Goal: Information Seeking & Learning: Learn about a topic

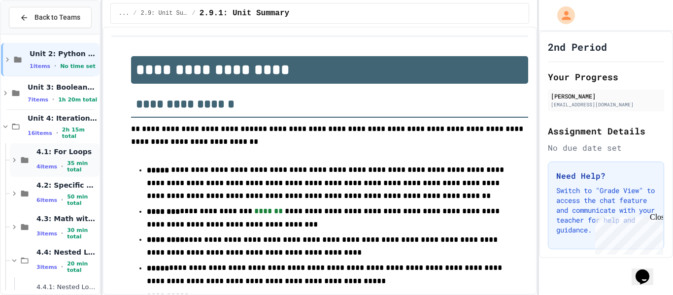
scroll to position [4, 0]
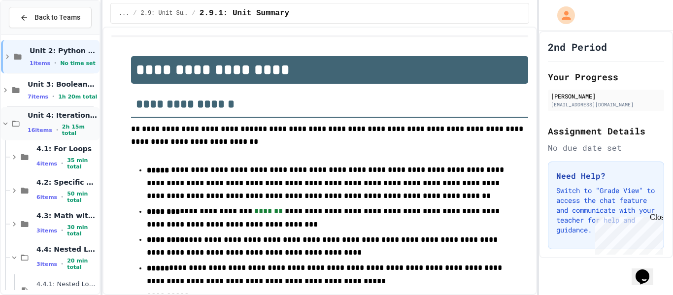
click at [20, 117] on div "Unit 4: Iteration and Random Numbers 16 items • 2h 15m total" at bounding box center [50, 124] width 99 height 34
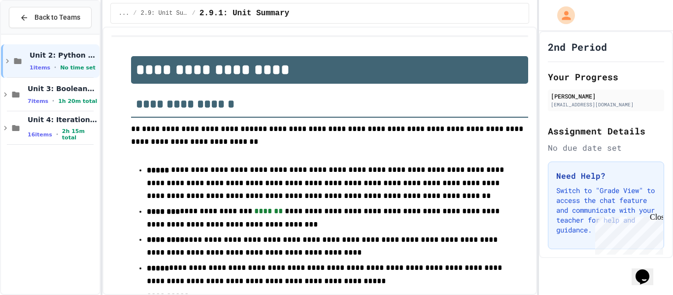
scroll to position [0, 0]
click at [20, 117] on div "Unit 4: Iteration and Random Numbers 16 items • 2h 15m total" at bounding box center [50, 128] width 99 height 34
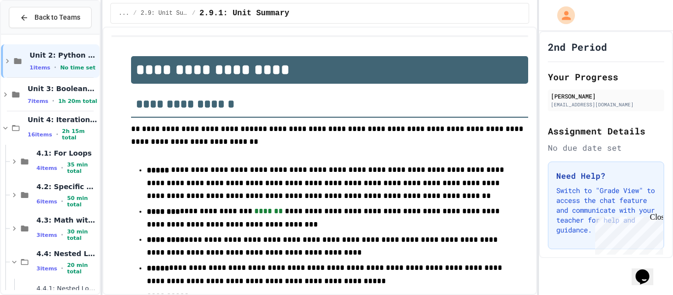
scroll to position [95, 0]
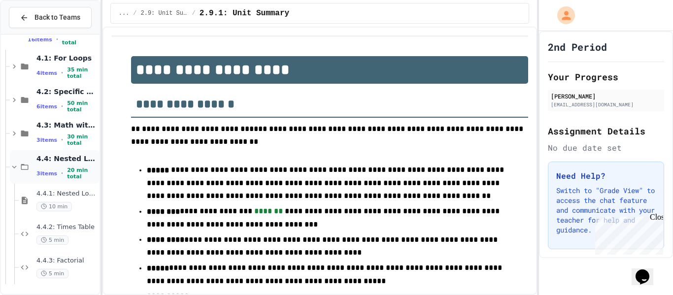
click at [26, 169] on icon at bounding box center [25, 167] width 12 height 9
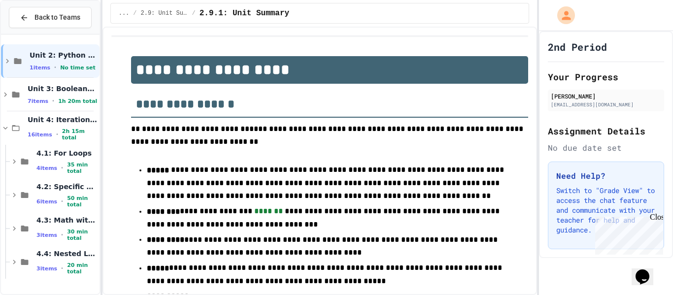
scroll to position [0, 0]
click at [25, 272] on div "4.4: Nested Loops 3 items • 20 min total" at bounding box center [55, 262] width 90 height 34
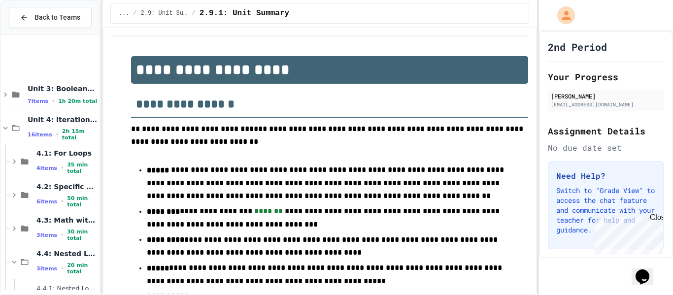
scroll to position [95, 0]
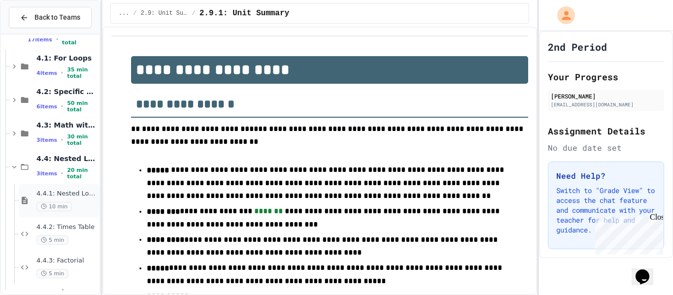
click at [59, 197] on span "4.4.1: Nested Loops" at bounding box center [66, 194] width 61 height 8
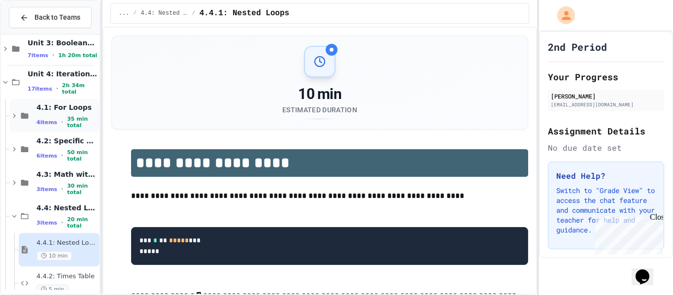
click at [29, 116] on icon at bounding box center [25, 115] width 12 height 9
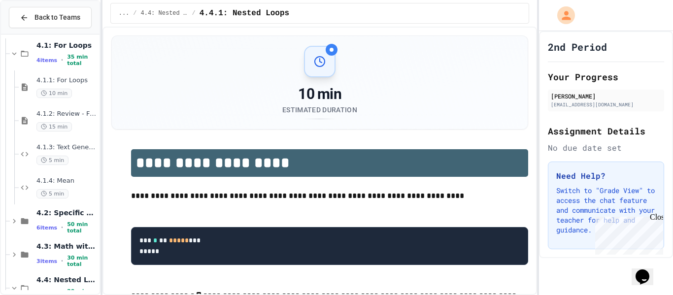
scroll to position [110, 0]
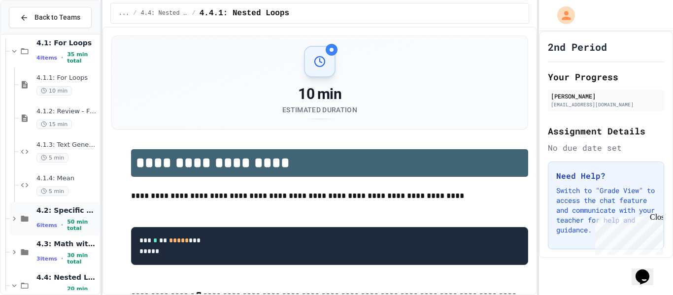
click at [35, 225] on div "4.2: Specific Ranges 6 items • 50 min total" at bounding box center [55, 219] width 90 height 34
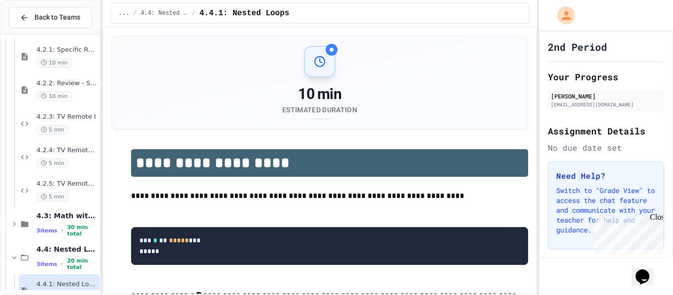
click at [35, 225] on div "4.3: Math with Loops 3 items • 30 min total" at bounding box center [55, 224] width 90 height 34
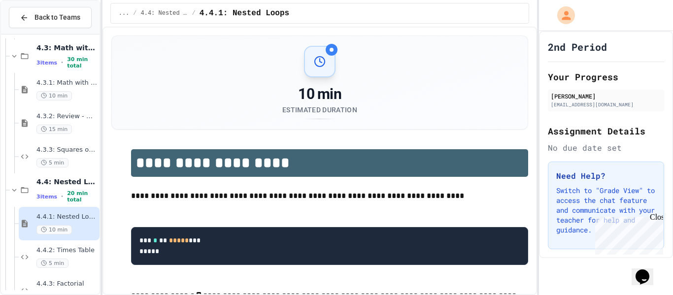
scroll to position [564, 0]
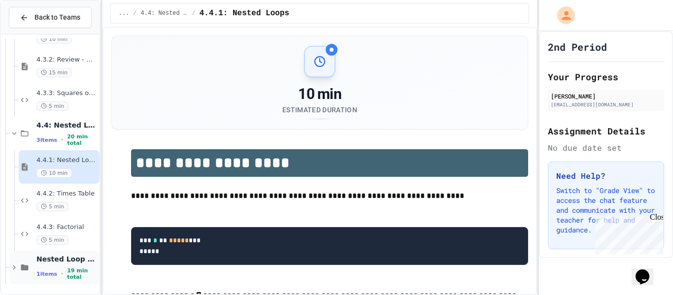
click at [53, 264] on span "Nested Loop Practice" at bounding box center [66, 259] width 61 height 9
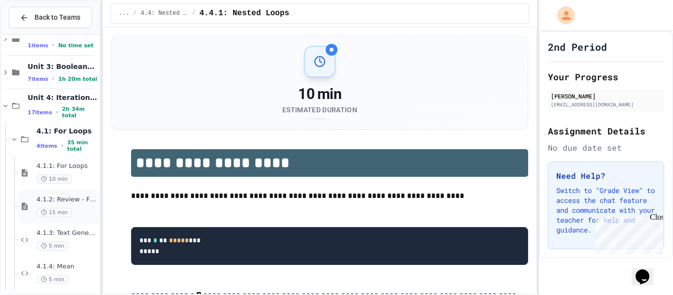
scroll to position [31, 0]
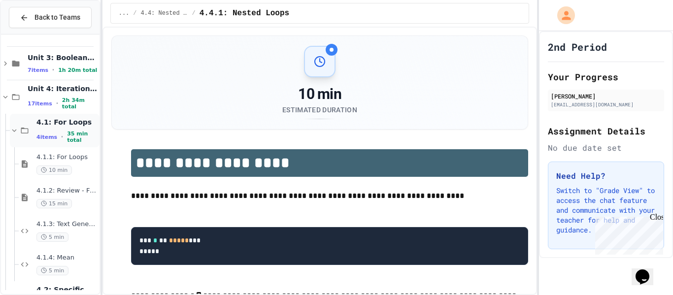
click at [26, 137] on div "4.1: For Loops 4 items • 35 min total" at bounding box center [55, 131] width 90 height 34
click at [32, 164] on div "4.2: Specific Ranges 6 items • 50 min total" at bounding box center [55, 164] width 90 height 34
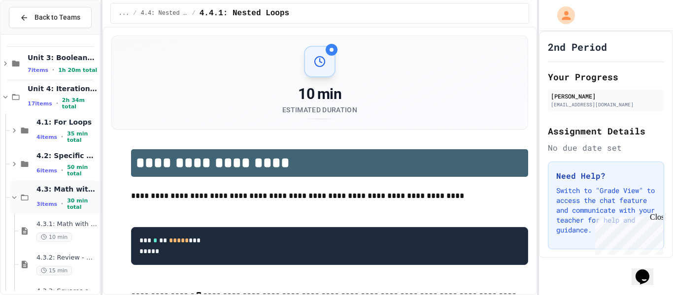
click at [32, 194] on div "4.3: Math with Loops 3 items • 30 min total" at bounding box center [55, 198] width 90 height 34
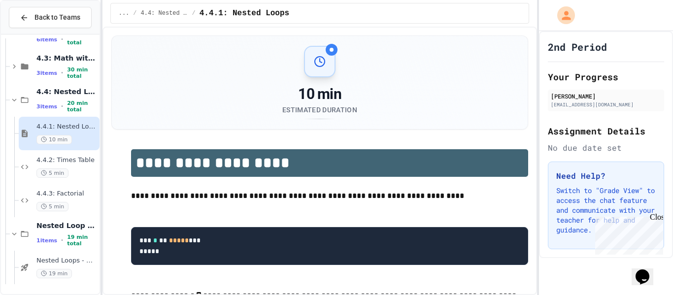
scroll to position [162, 0]
click at [43, 260] on span "Nested Loops - Quiz" at bounding box center [66, 261] width 61 height 8
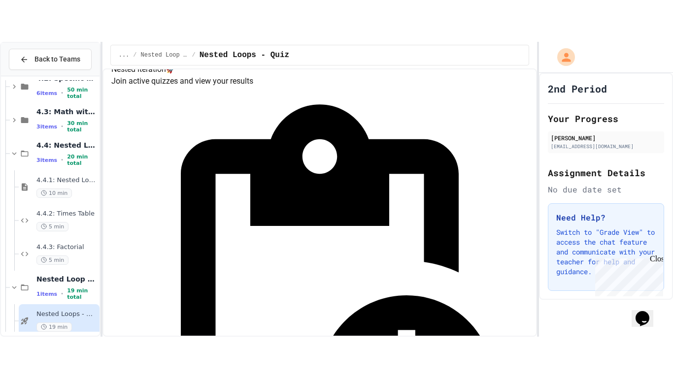
scroll to position [117, 0]
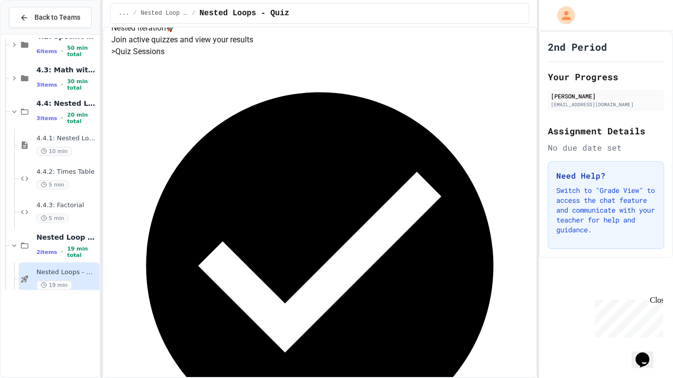
scroll to position [112, 0]
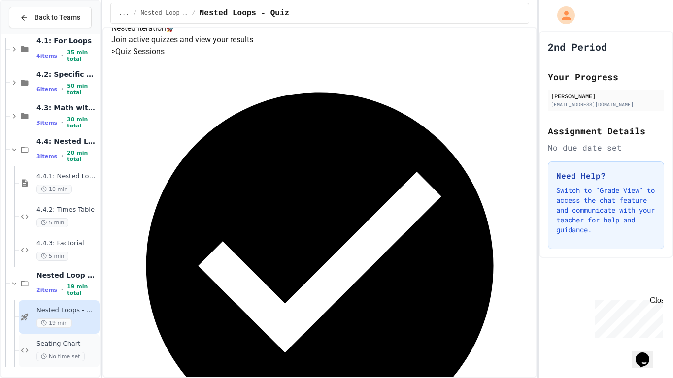
click at [52, 295] on div "Seating Chart No time set" at bounding box center [66, 351] width 61 height 22
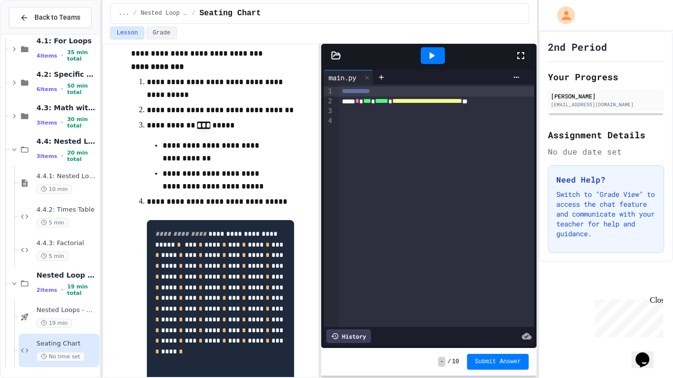
scroll to position [91, 0]
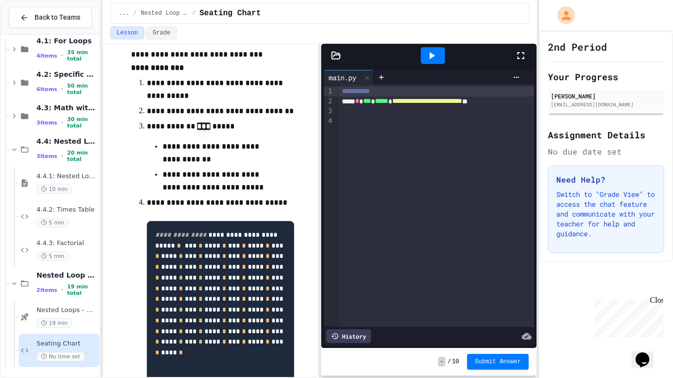
click at [351, 111] on div at bounding box center [437, 111] width 196 height 10
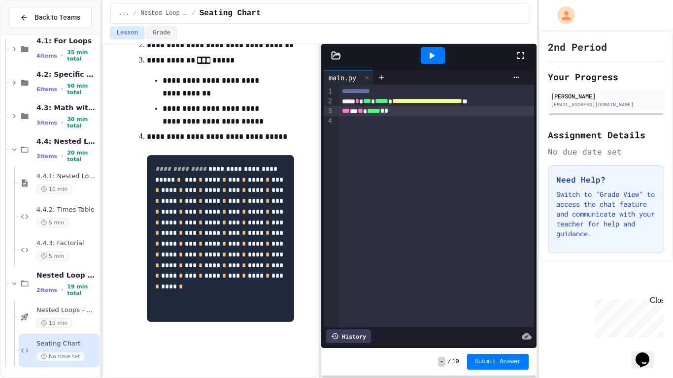
scroll to position [238, 0]
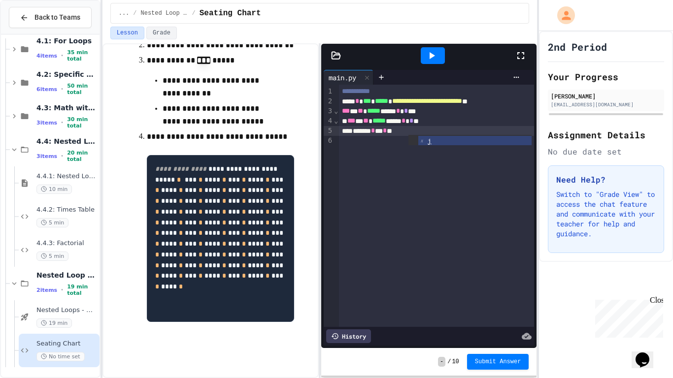
click at [437, 57] on icon at bounding box center [432, 56] width 12 height 12
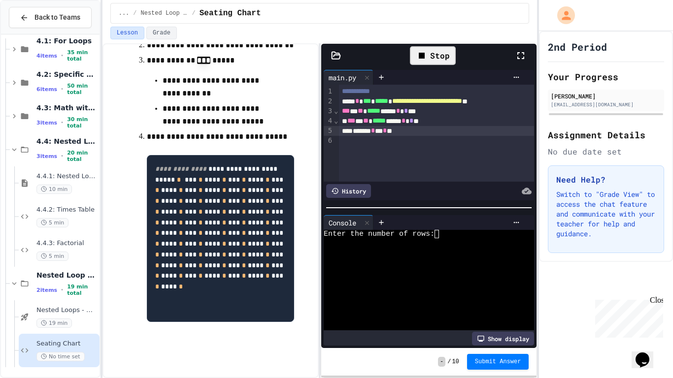
click at [441, 233] on textarea "Terminal input" at bounding box center [441, 234] width 4 height 8
click at [420, 130] on div "****** * * * *" at bounding box center [437, 131] width 196 height 10
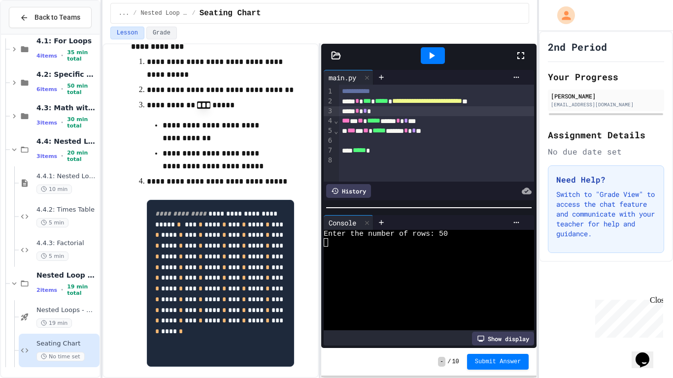
scroll to position [110, 0]
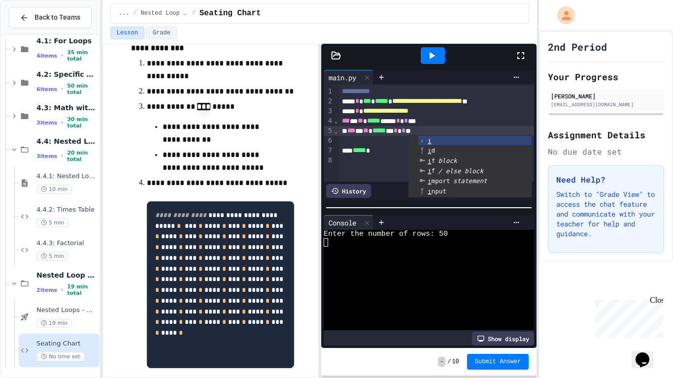
click at [455, 130] on div "*** * ** ***** ** * * **" at bounding box center [437, 131] width 196 height 10
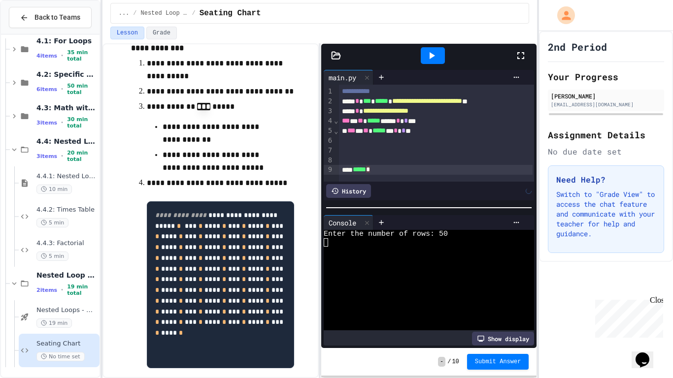
scroll to position [0, 0]
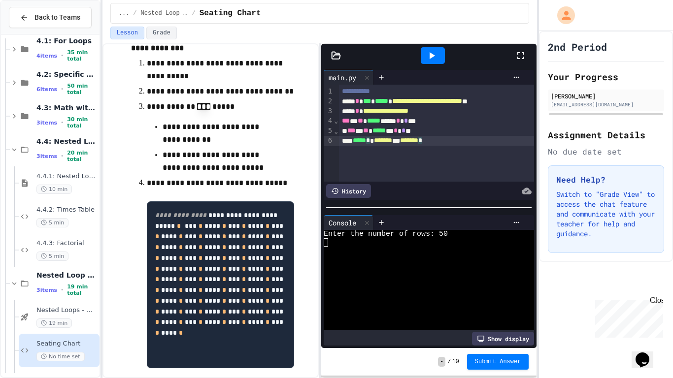
click at [389, 142] on span "*******" at bounding box center [383, 140] width 18 height 7
click at [435, 49] on div at bounding box center [433, 55] width 24 height 17
click at [444, 238] on div at bounding box center [424, 242] width 200 height 8
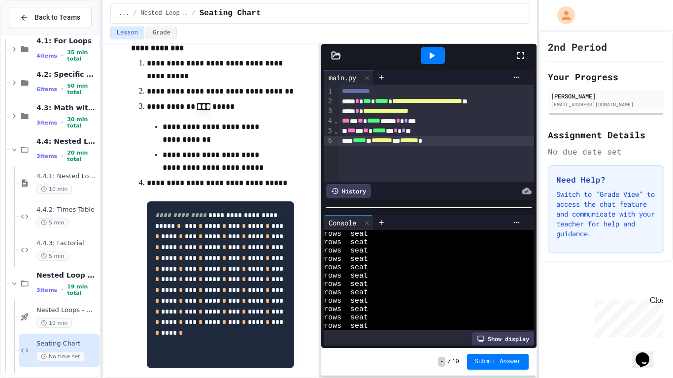
scroll to position [711, 0]
click at [392, 141] on span "********" at bounding box center [381, 140] width 21 height 7
click at [437, 50] on icon at bounding box center [432, 56] width 12 height 12
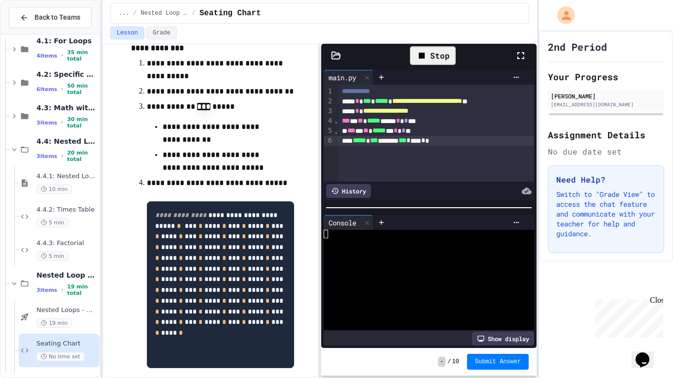
scroll to position [0, 0]
click at [441, 232] on textarea "Terminal input" at bounding box center [441, 234] width 4 height 8
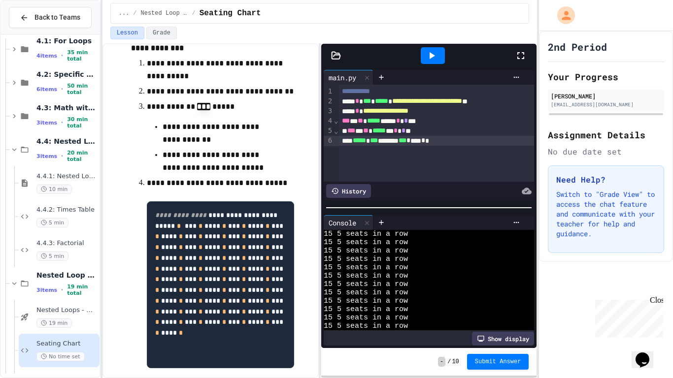
scroll to position [1055, 0]
click at [421, 143] on div "***** * *** ******* *** * **** * *" at bounding box center [437, 141] width 196 height 10
click at [424, 48] on div at bounding box center [433, 55] width 24 height 17
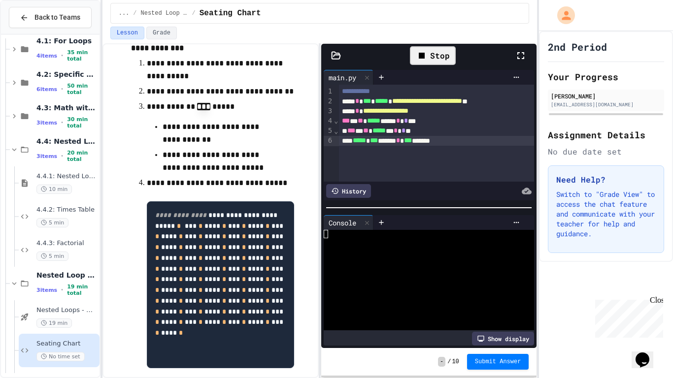
scroll to position [0, 0]
click at [444, 234] on div "Enter the number of rows:" at bounding box center [424, 234] width 200 height 8
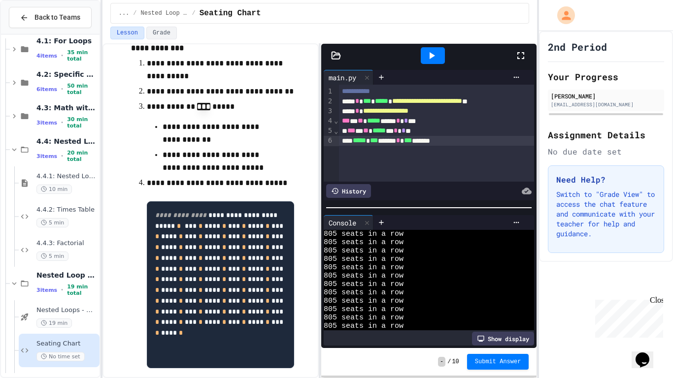
scroll to position [7761, 0]
click at [424, 147] on div "**********" at bounding box center [437, 133] width 196 height 97
click at [431, 54] on icon at bounding box center [432, 55] width 5 height 7
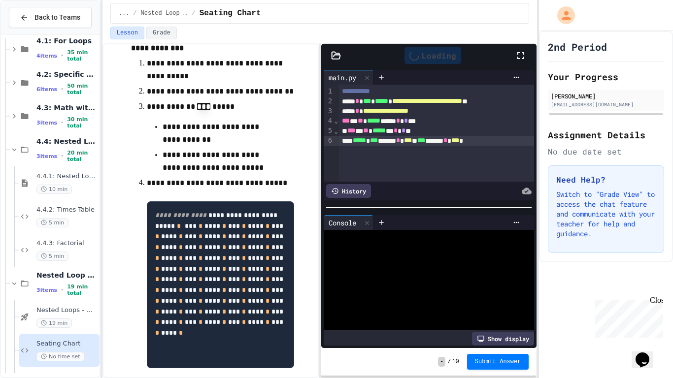
scroll to position [0, 0]
click at [440, 234] on textarea "Terminal input" at bounding box center [441, 234] width 4 height 8
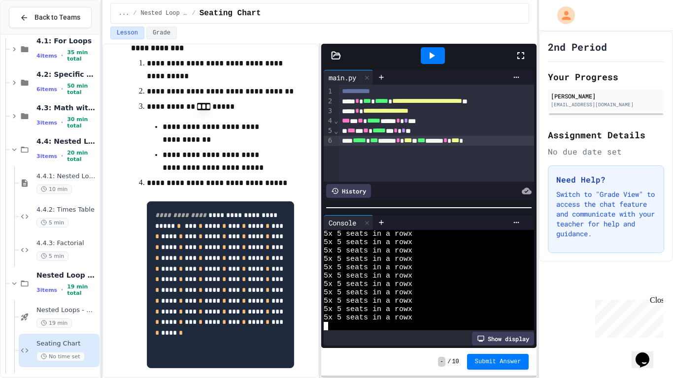
scroll to position [92, 0]
click at [412, 143] on span "***" at bounding box center [408, 140] width 8 height 7
click at [485, 138] on div "***** * *** * **** * * *** ****** * *** *" at bounding box center [437, 141] width 196 height 10
click at [498, 140] on div "***** * *** ******* *** * **** * *" at bounding box center [437, 141] width 196 height 10
drag, startPoint x: 343, startPoint y: 121, endPoint x: 466, endPoint y: 145, distance: 125.1
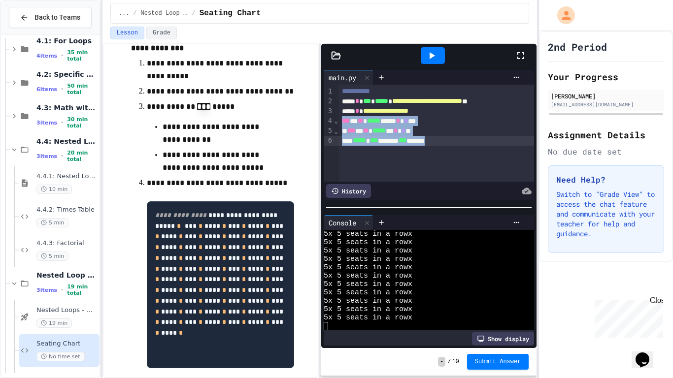
click at [466, 145] on div "**********" at bounding box center [437, 133] width 196 height 97
click at [405, 124] on div "*** * ** ***** * * **" at bounding box center [437, 121] width 196 height 10
click at [436, 61] on icon at bounding box center [432, 56] width 12 height 12
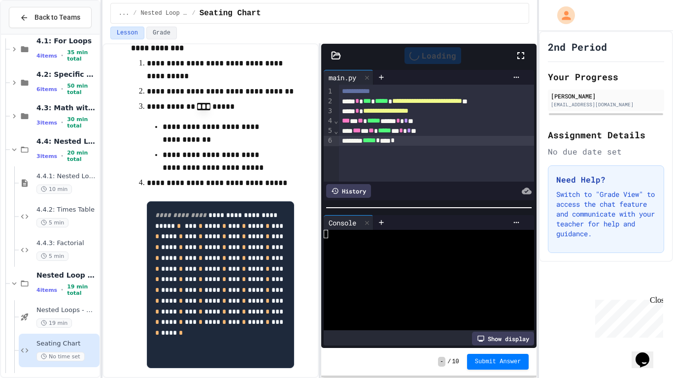
scroll to position [0, 0]
click at [445, 235] on div "Enter the number of rows:" at bounding box center [424, 234] width 200 height 8
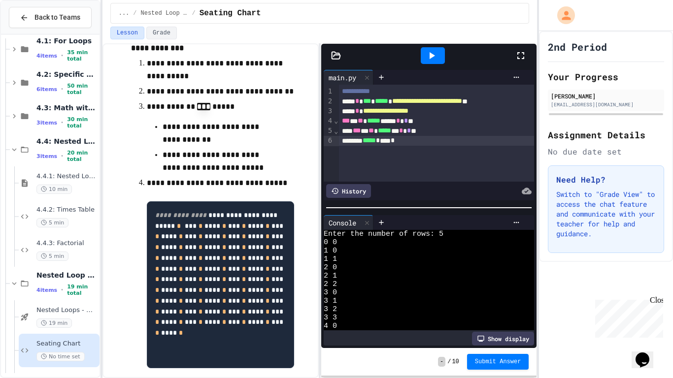
click at [397, 140] on div "***** * **** *" at bounding box center [437, 141] width 196 height 10
click at [432, 61] on icon at bounding box center [432, 56] width 12 height 12
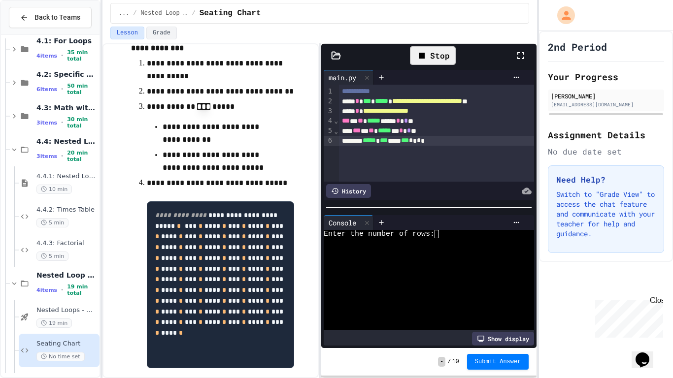
click at [442, 234] on textarea "Terminal input" at bounding box center [441, 234] width 4 height 8
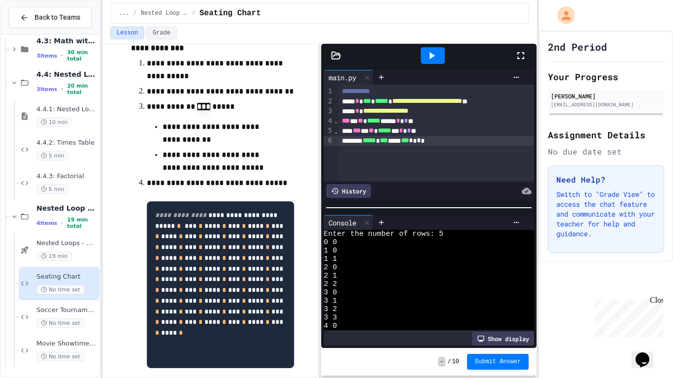
click at [430, 57] on icon at bounding box center [432, 55] width 5 height 7
click at [439, 231] on textarea "Terminal input" at bounding box center [441, 234] width 4 height 8
click at [420, 131] on div "*** * ** ***** ** * * **" at bounding box center [437, 131] width 196 height 10
click at [389, 156] on div "**********" at bounding box center [437, 133] width 196 height 97
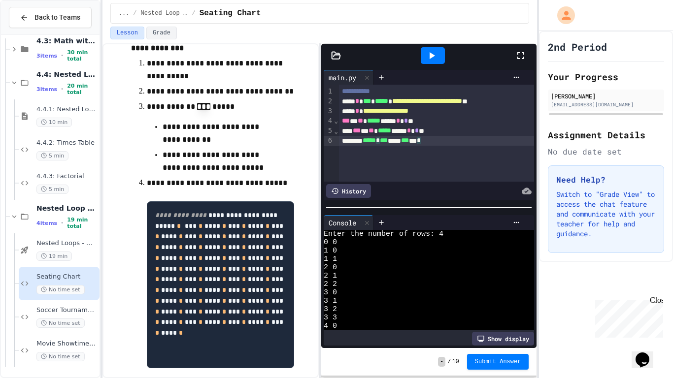
click at [389, 156] on div "**********" at bounding box center [437, 133] width 196 height 97
click at [416, 144] on div "***** * *** **** *** ****" at bounding box center [437, 141] width 196 height 10
click at [430, 53] on icon at bounding box center [432, 55] width 5 height 7
click at [443, 235] on textarea "Terminal input" at bounding box center [441, 234] width 4 height 8
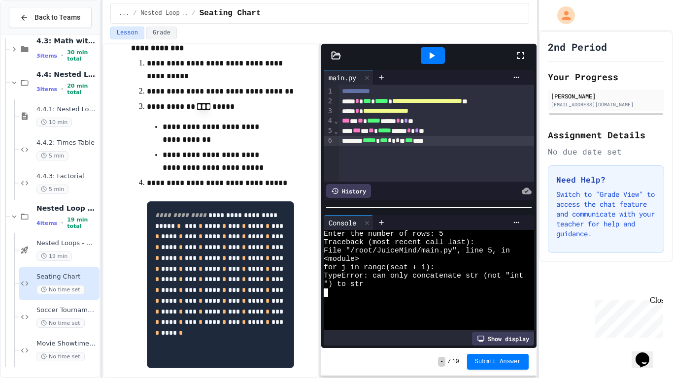
click at [416, 132] on div "*** * ** ***** ***** * * **" at bounding box center [437, 131] width 196 height 10
click at [428, 55] on icon at bounding box center [432, 56] width 12 height 12
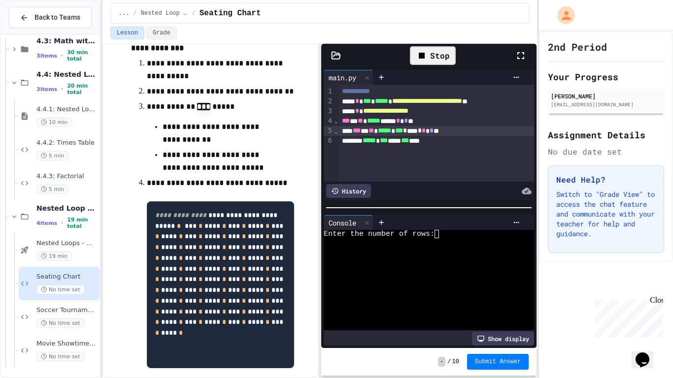
click at [443, 235] on div "Enter the number of rows:" at bounding box center [424, 234] width 200 height 8
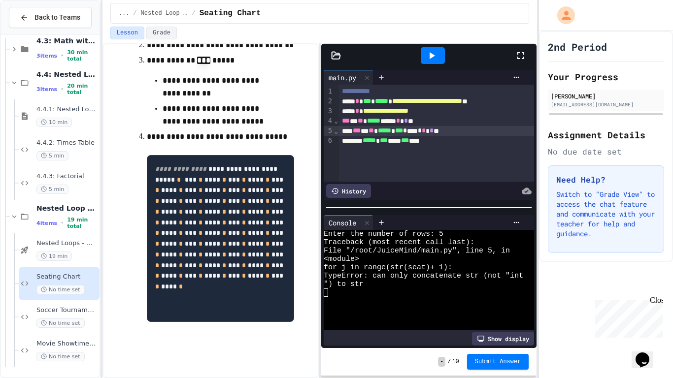
scroll to position [331, 0]
click at [239, 295] on pre "**********" at bounding box center [220, 238] width 147 height 167
click at [516, 77] on icon at bounding box center [516, 77] width 5 height 1
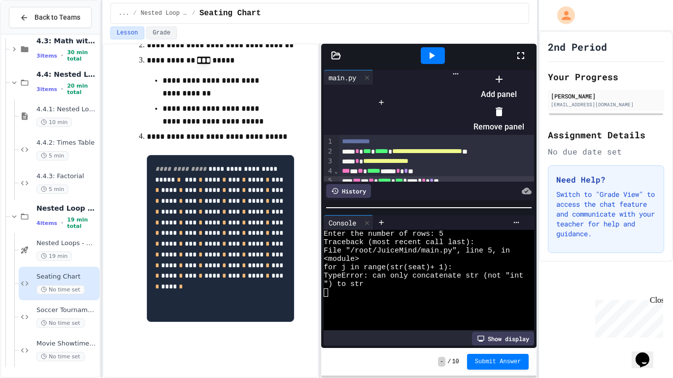
click at [518, 71] on div at bounding box center [494, 71] width 61 height 0
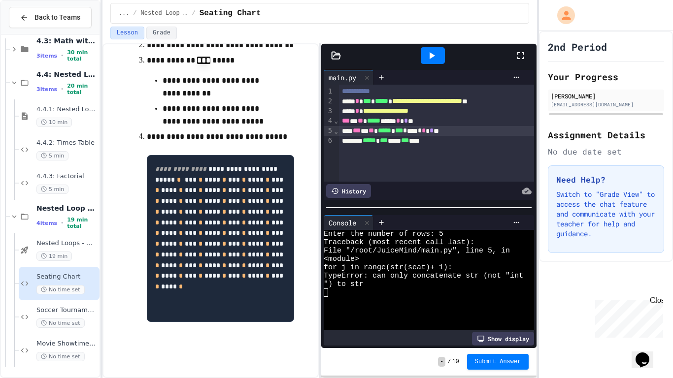
click at [519, 51] on icon at bounding box center [521, 56] width 12 height 12
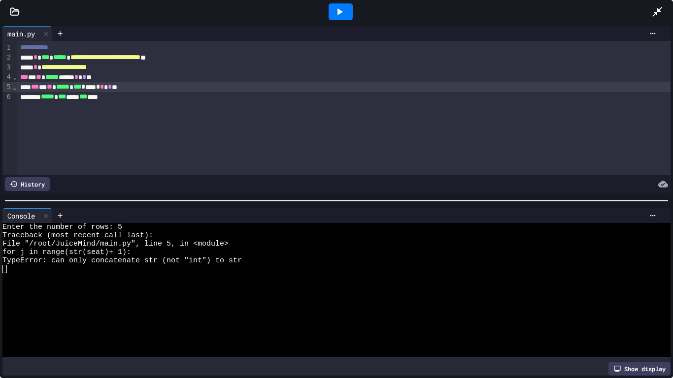
click at [100, 88] on span "*" at bounding box center [98, 86] width 4 height 7
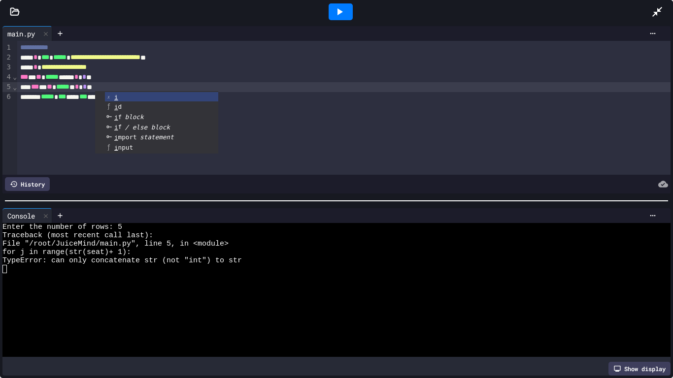
click at [84, 103] on div "**********" at bounding box center [343, 108] width 653 height 134
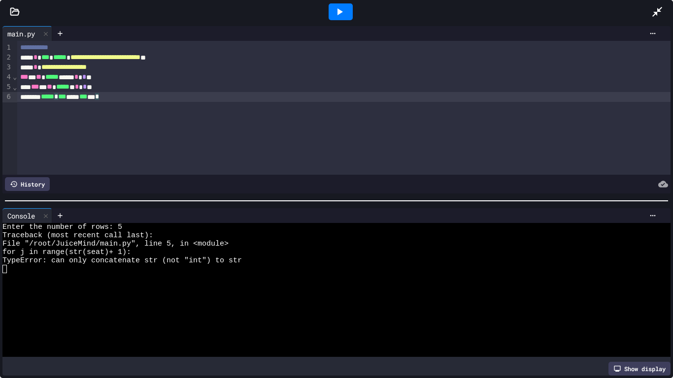
click at [337, 15] on icon at bounding box center [340, 12] width 12 height 12
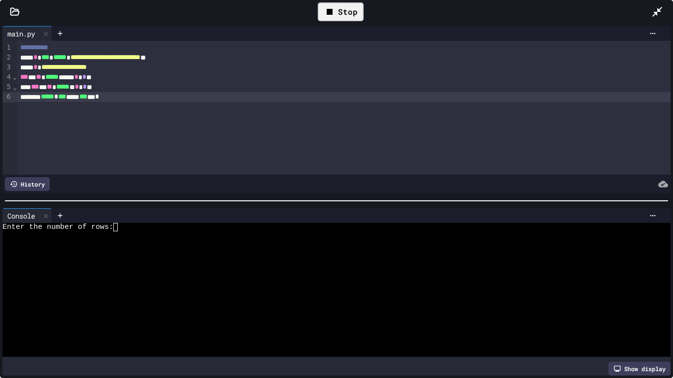
click at [120, 227] on textarea "Terminal input" at bounding box center [120, 227] width 4 height 8
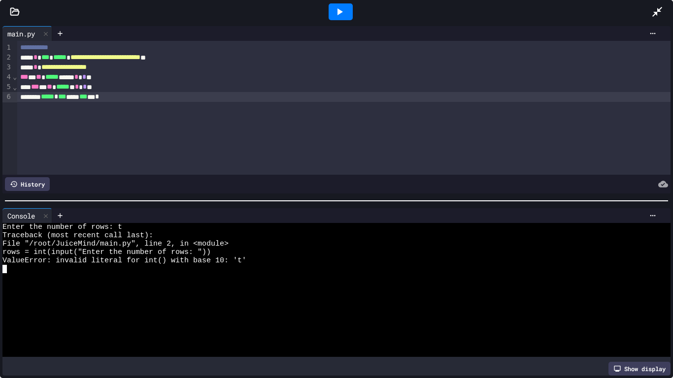
click at [337, 12] on icon at bounding box center [340, 12] width 12 height 12
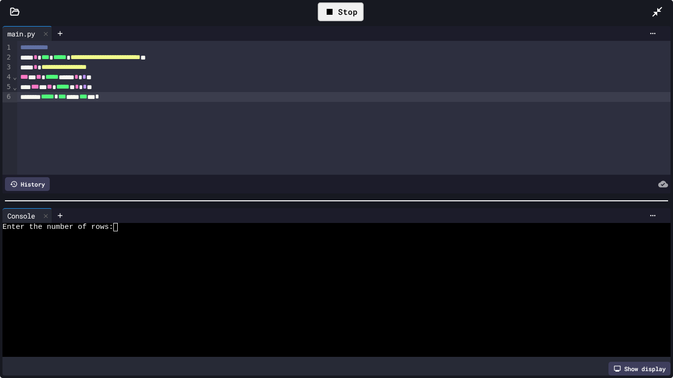
click at [119, 225] on textarea "Terminal input" at bounding box center [120, 227] width 4 height 8
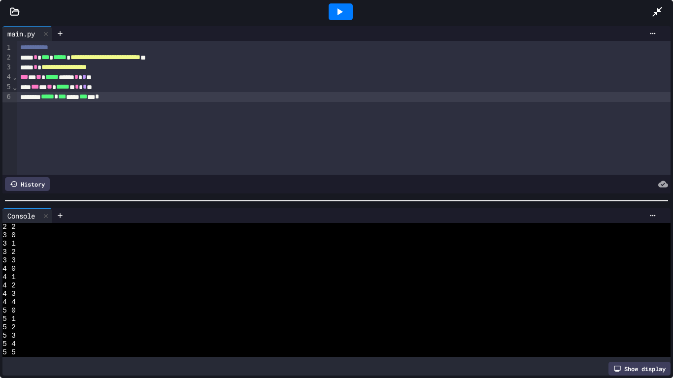
scroll to position [0, 0]
click at [66, 95] on span "***" at bounding box center [62, 96] width 8 height 7
click at [340, 14] on icon at bounding box center [340, 12] width 12 height 12
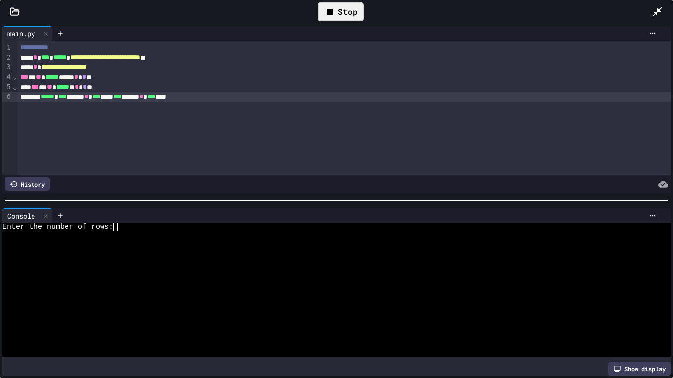
click at [121, 229] on textarea "Terminal input" at bounding box center [120, 227] width 4 height 8
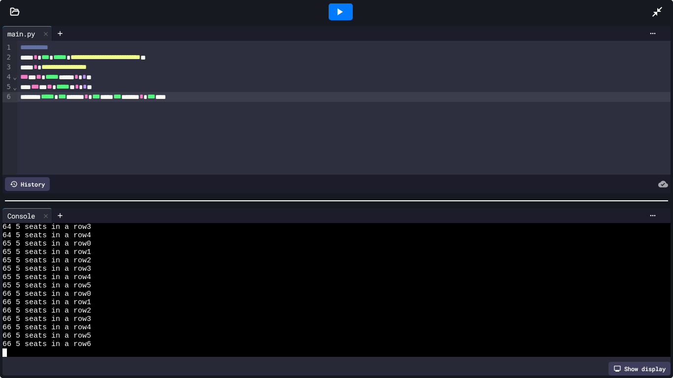
scroll to position [117, 0]
click at [87, 68] on span "**********" at bounding box center [63, 67] width 45 height 7
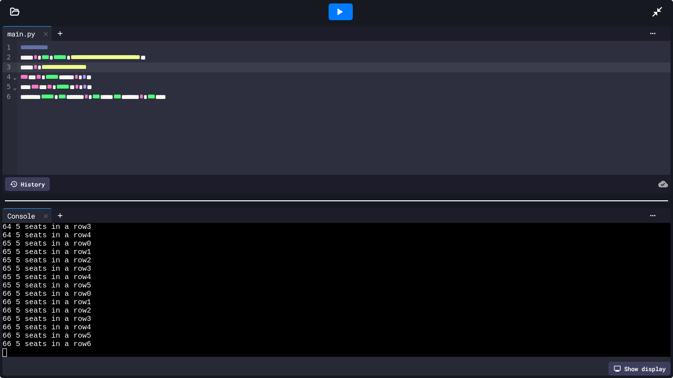
click at [87, 68] on span "**********" at bounding box center [63, 67] width 45 height 7
click at [351, 15] on div at bounding box center [341, 11] width 24 height 17
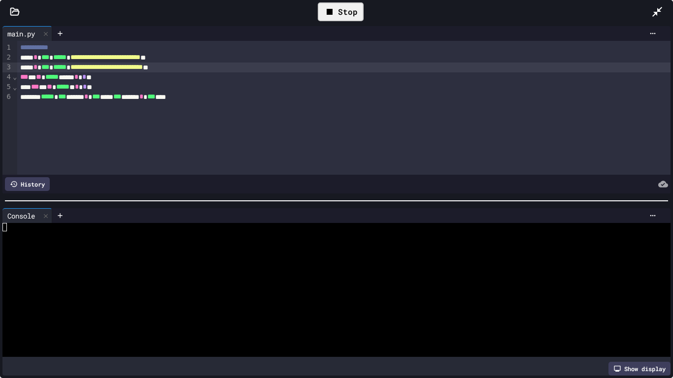
scroll to position [0, 0]
click at [120, 225] on textarea "Terminal input" at bounding box center [120, 227] width 4 height 8
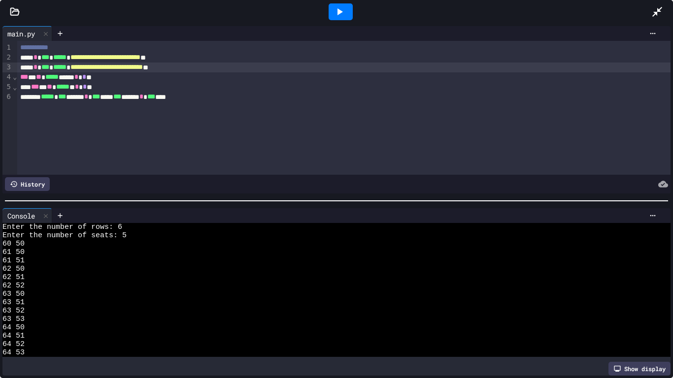
click at [664, 15] on div at bounding box center [662, 12] width 22 height 27
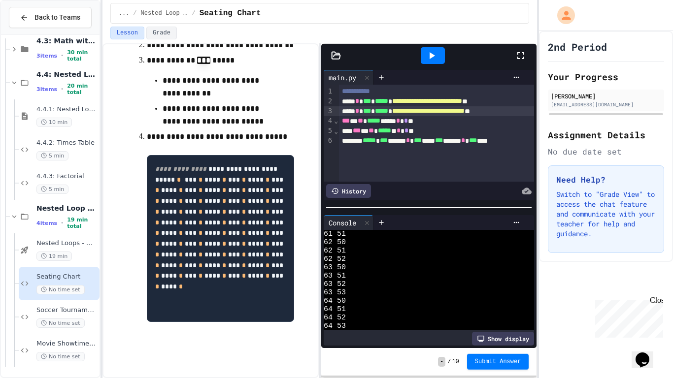
click at [499, 295] on div "Show display" at bounding box center [503, 339] width 62 height 14
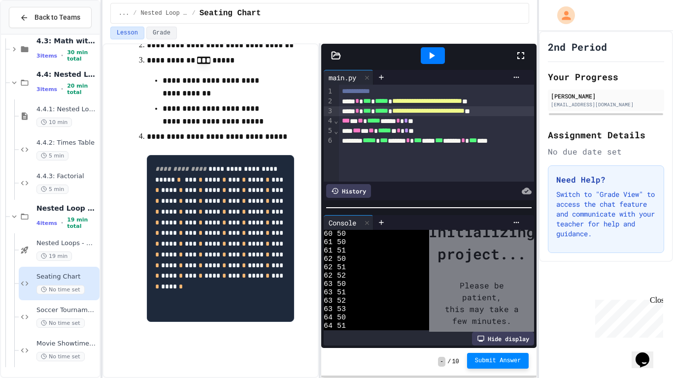
click at [500, 295] on span "Submit Answer" at bounding box center [498, 361] width 46 height 8
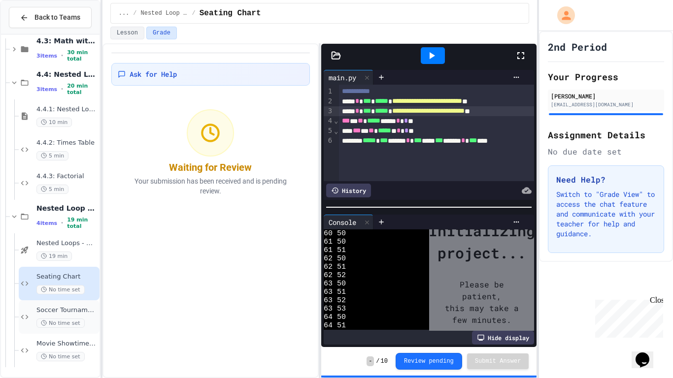
click at [49, 295] on span "Soccer Tournament Schedule" at bounding box center [66, 310] width 61 height 8
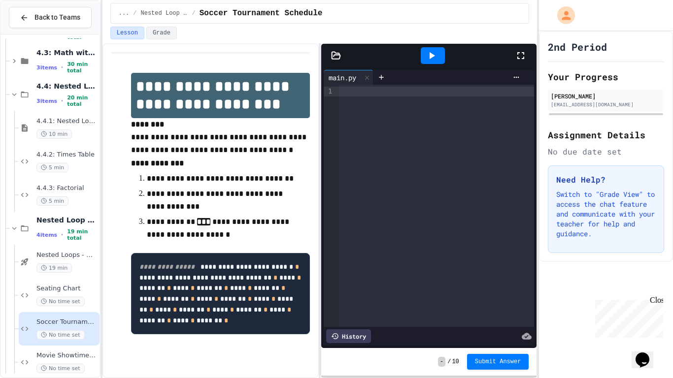
scroll to position [101, 0]
click at [348, 91] on div at bounding box center [437, 92] width 196 height 10
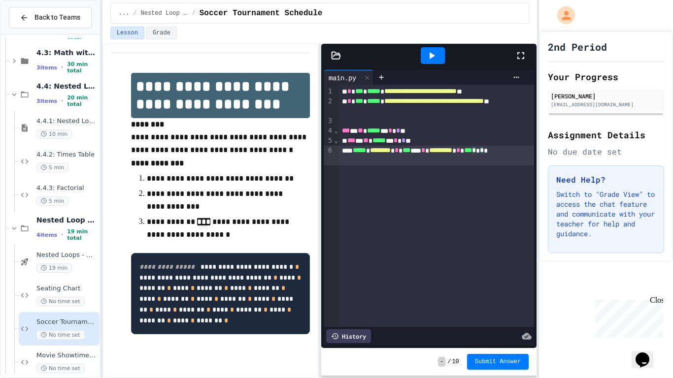
click at [437, 53] on icon at bounding box center [432, 56] width 12 height 12
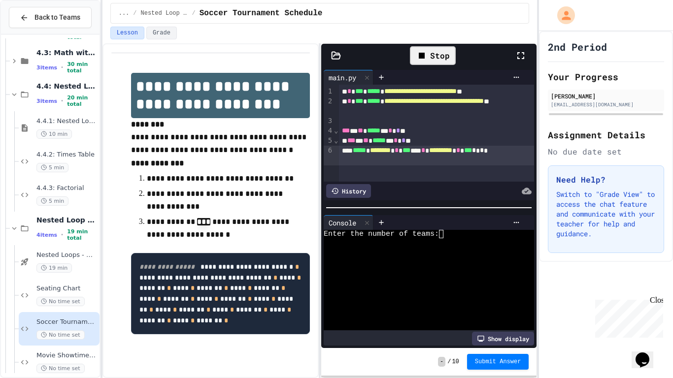
click at [445, 233] on textarea "Terminal input" at bounding box center [445, 234] width 4 height 8
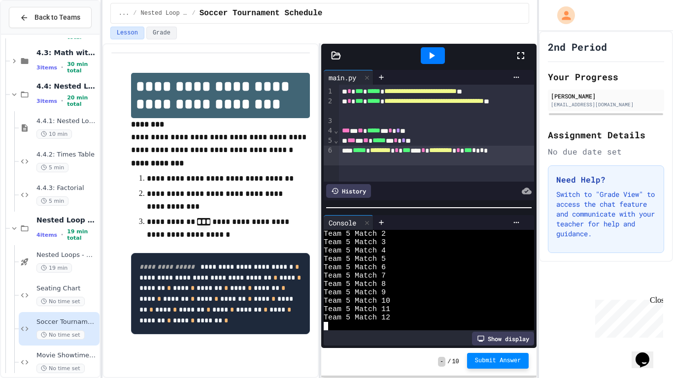
click at [486, 295] on button "Submit Answer" at bounding box center [498, 361] width 62 height 16
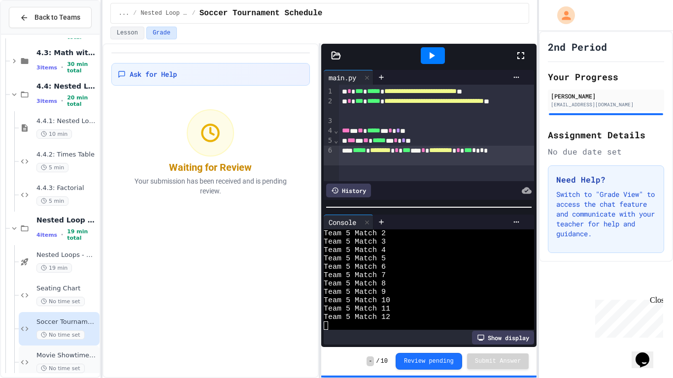
click at [81, 295] on div "Movie Showtimes Table No time set" at bounding box center [66, 363] width 61 height 22
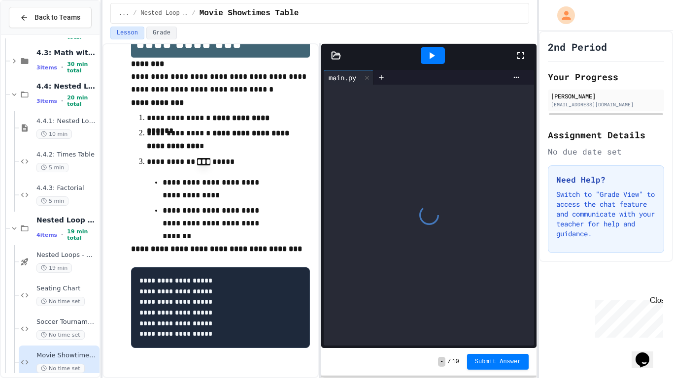
scroll to position [76, 0]
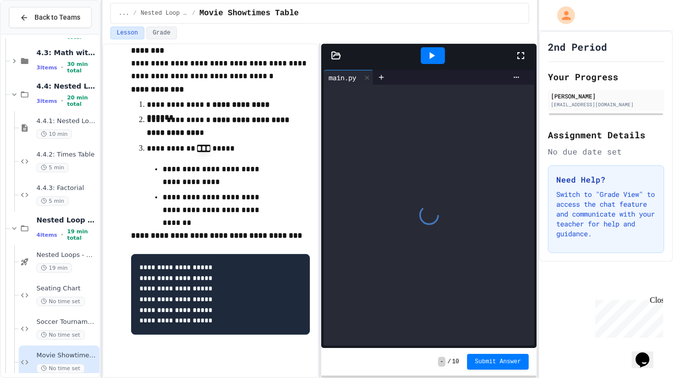
click at [371, 95] on div at bounding box center [429, 215] width 210 height 261
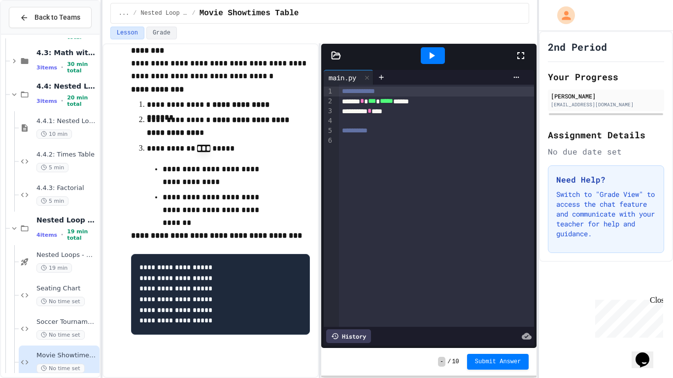
click at [424, 101] on div "****** * *** * ***** ******" at bounding box center [437, 102] width 196 height 10
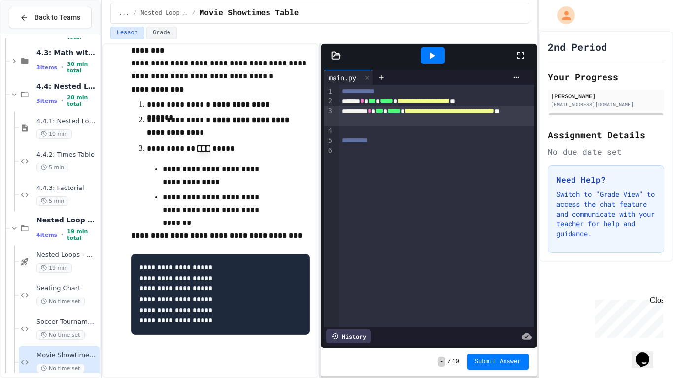
click at [399, 125] on div "**********" at bounding box center [437, 116] width 196 height 20
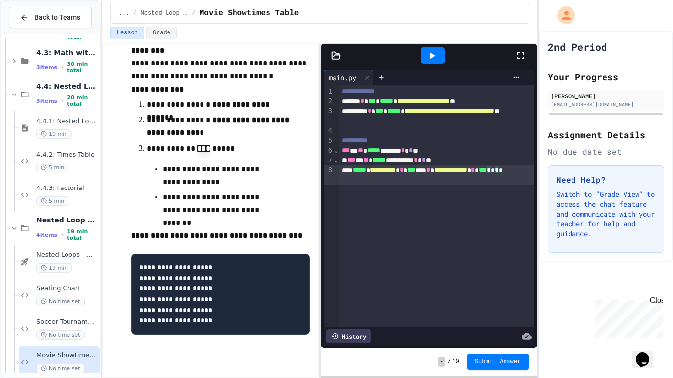
click at [433, 52] on icon at bounding box center [432, 56] width 12 height 12
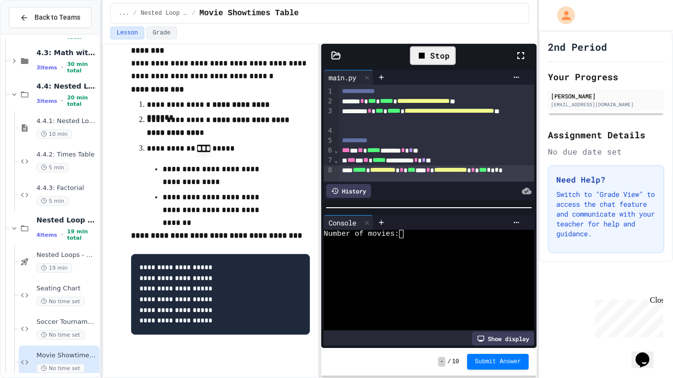
click at [410, 236] on textarea "Terminal input" at bounding box center [410, 234] width 4 height 8
click at [405, 114] on span "**********" at bounding box center [450, 110] width 90 height 7
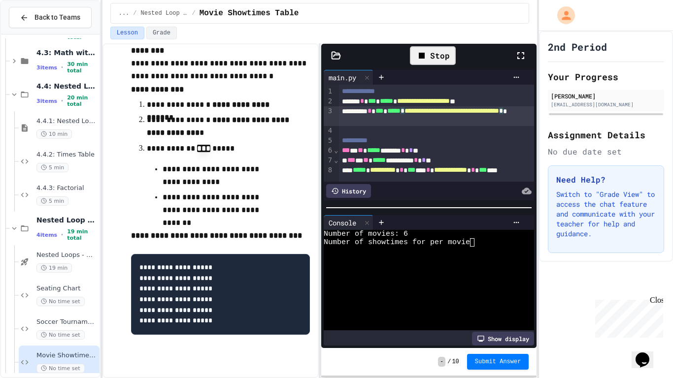
click at [417, 55] on icon at bounding box center [422, 56] width 12 height 12
click at [437, 52] on icon at bounding box center [432, 56] width 12 height 12
click at [413, 234] on div "Number of movies:" at bounding box center [424, 234] width 200 height 8
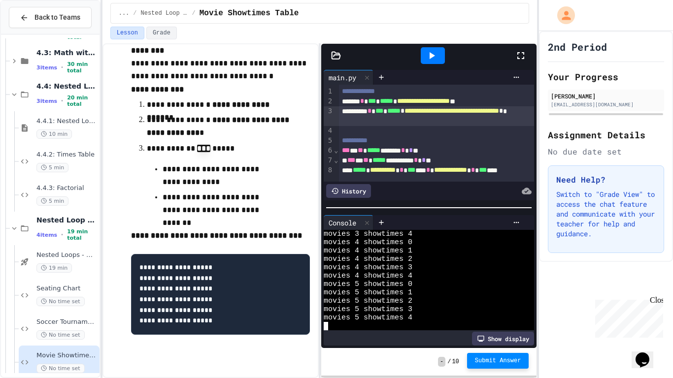
click at [479, 295] on span "Submit Answer" at bounding box center [498, 361] width 46 height 8
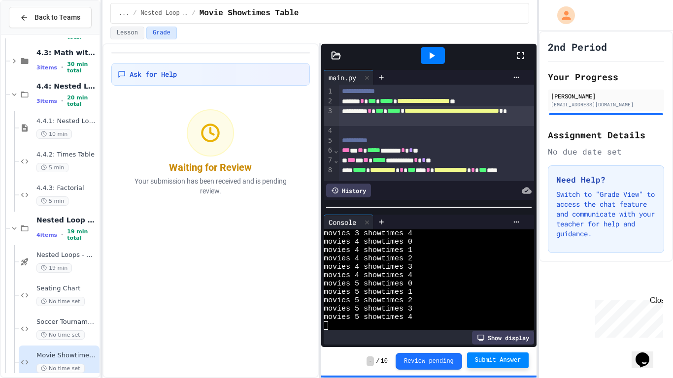
click at [481, 295] on span "Submit Answer" at bounding box center [498, 361] width 46 height 8
click at [70, 290] on span "Seating Chart" at bounding box center [66, 289] width 61 height 8
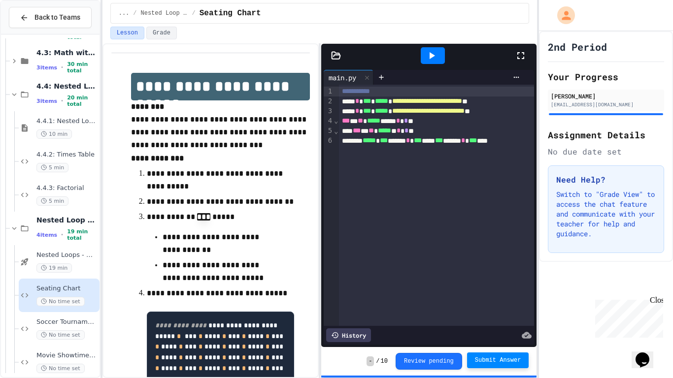
click at [479, 295] on span "Submit Answer" at bounding box center [498, 361] width 46 height 8
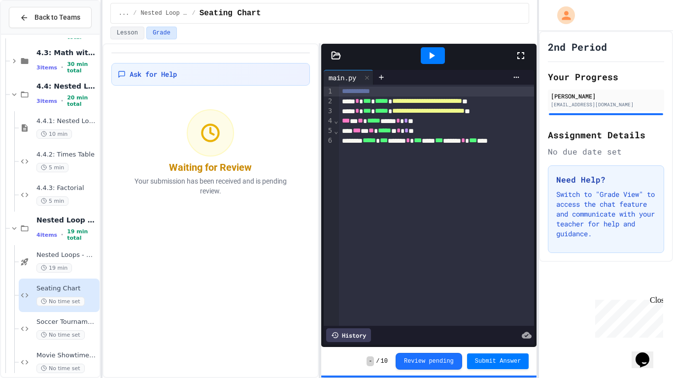
click at [401, 131] on span "*" at bounding box center [399, 130] width 4 height 7
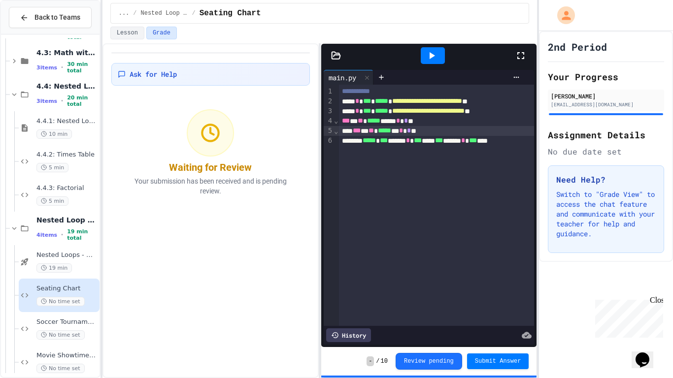
click at [388, 142] on span "***" at bounding box center [384, 140] width 8 height 7
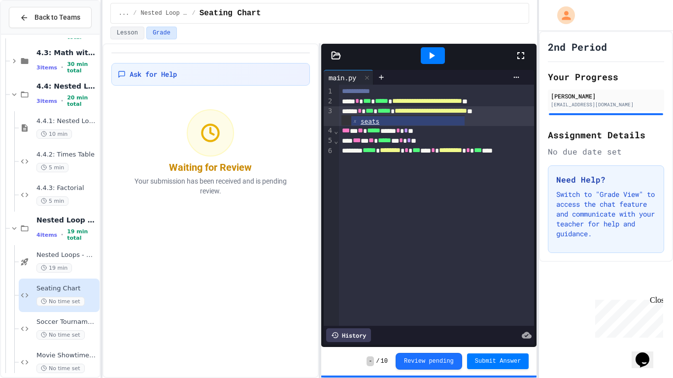
click at [429, 58] on icon at bounding box center [432, 56] width 12 height 12
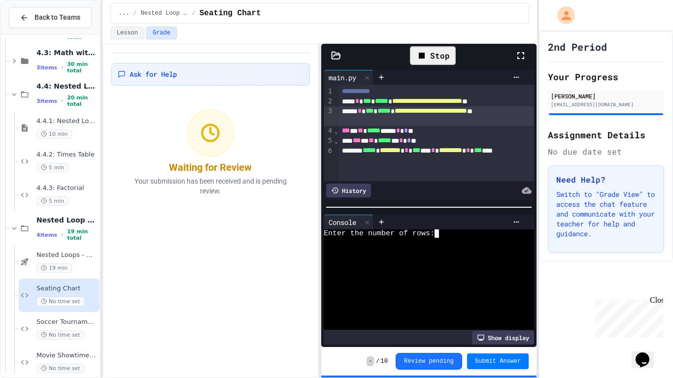
click at [441, 232] on textarea "Terminal input" at bounding box center [441, 234] width 4 height 8
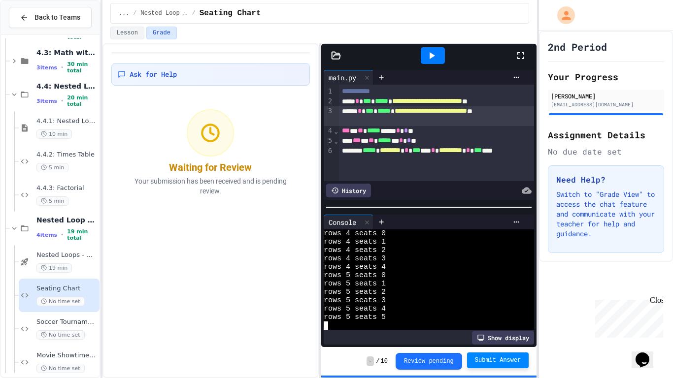
click at [492, 295] on span "Submit Answer" at bounding box center [498, 361] width 46 height 8
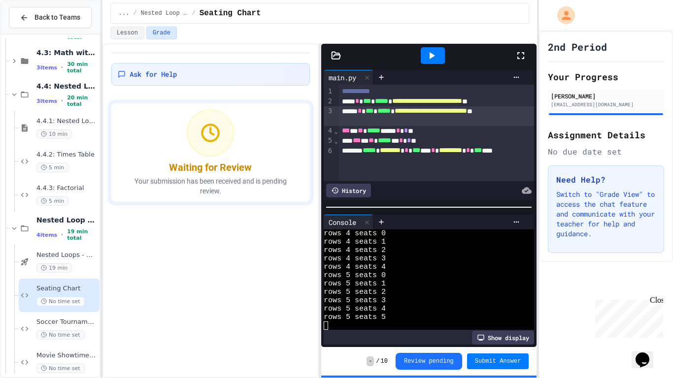
scroll to position [179, 0]
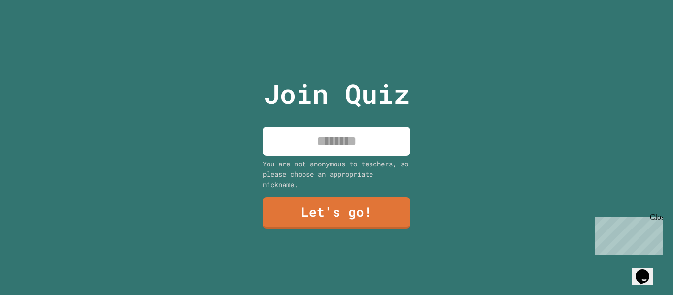
click at [318, 138] on input at bounding box center [337, 141] width 148 height 29
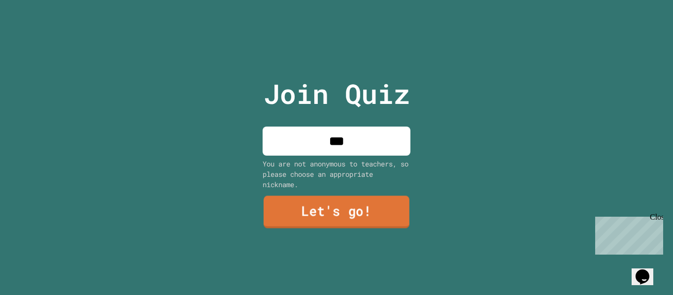
type input "***"
click at [344, 210] on link "Let's go!" at bounding box center [337, 212] width 146 height 33
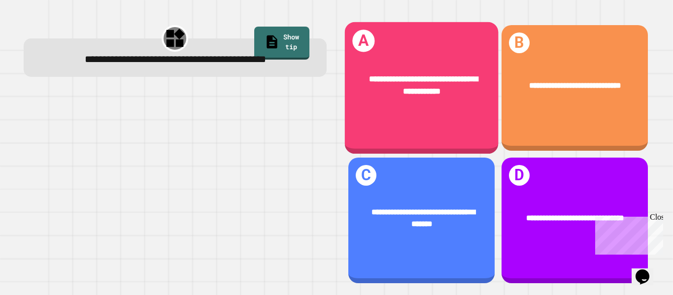
click at [422, 128] on div "**********" at bounding box center [421, 88] width 154 height 132
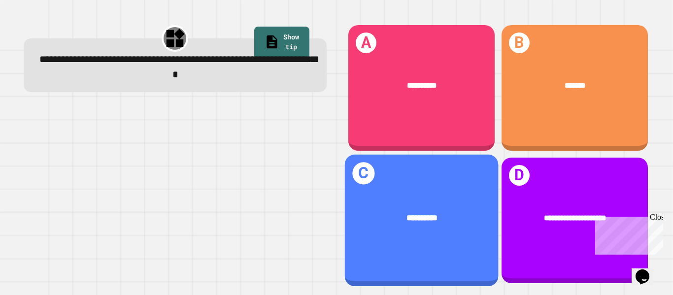
click at [430, 239] on div "**********" at bounding box center [421, 218] width 154 height 46
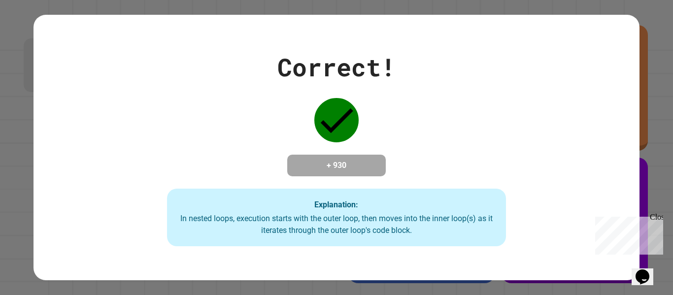
click at [430, 236] on div "In nested loops, execution starts with the outer loop, then moves into the inne…" at bounding box center [337, 225] width 320 height 24
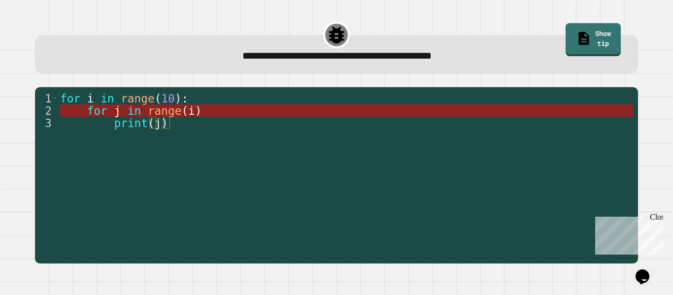
click at [133, 113] on span "in" at bounding box center [134, 110] width 13 height 13
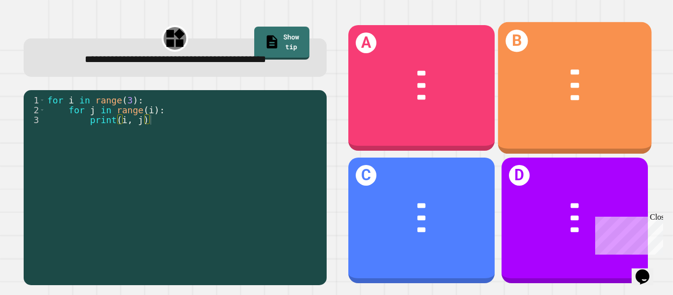
click at [531, 118] on div "*** *** ***" at bounding box center [575, 85] width 154 height 71
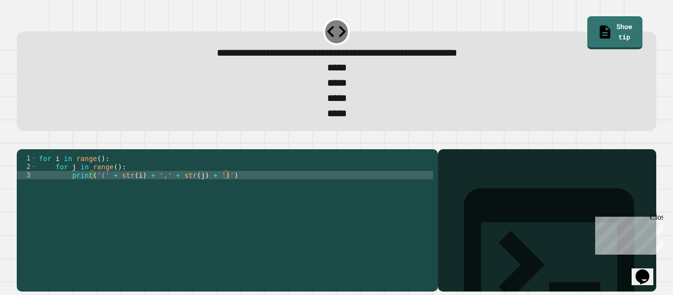
click at [160, 195] on div "for i in range ( ) : for j in range ( ) : print ( '(' + str ( i ) + ',' + str (…" at bounding box center [235, 217] width 396 height 126
click at [22, 141] on icon "button" at bounding box center [22, 141] width 0 height 0
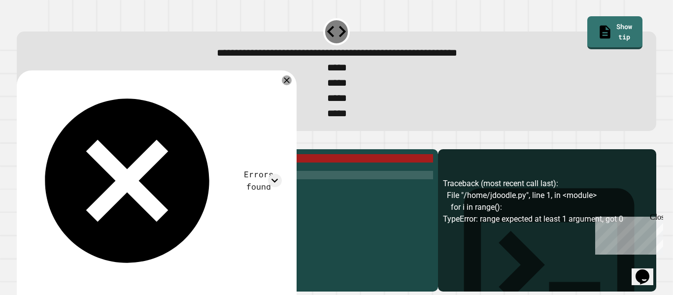
click at [99, 177] on div "for i in range ( ) : for j in range ( ) : print ( 'i' + str ( i ) + 'j' + str (…" at bounding box center [235, 217] width 396 height 126
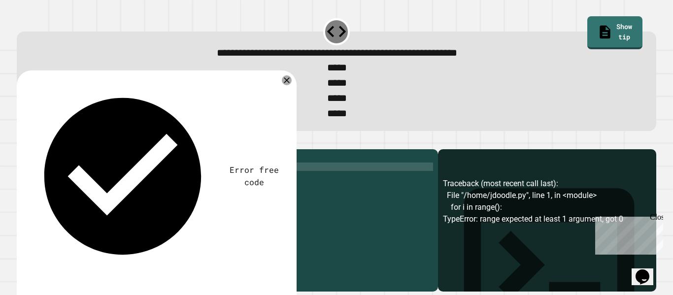
scroll to position [0, 10]
click at [30, 151] on icon "button" at bounding box center [28, 147] width 5 height 7
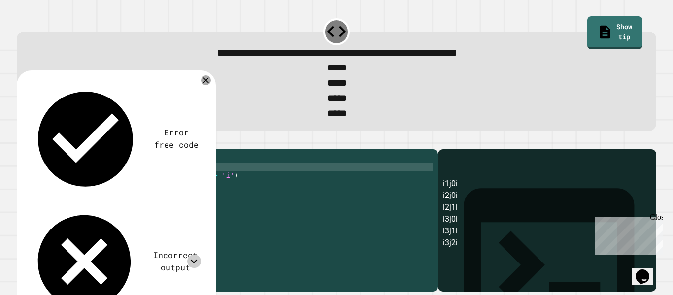
click at [198, 255] on icon at bounding box center [193, 261] width 13 height 13
click at [118, 187] on div "for i in range ( 4 ) : for j in range ( i ) : print ( 'i' + str ( i ) + 'j' + s…" at bounding box center [235, 217] width 396 height 126
click at [31, 150] on icon "button" at bounding box center [28, 147] width 5 height 7
click at [96, 193] on div "for i in range ( 4 ) : for j in range ( 4 ) : print ( 'i' + str ( i ) + 'j' + s…" at bounding box center [235, 217] width 396 height 126
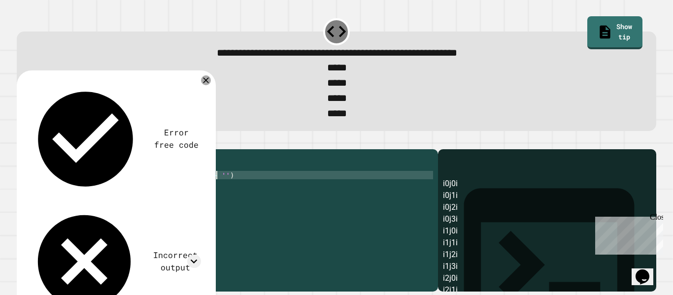
scroll to position [0, 23]
click at [22, 141] on icon "button" at bounding box center [22, 141] width 0 height 0
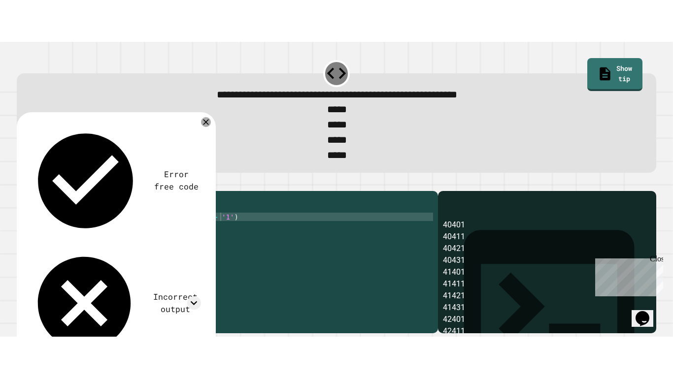
scroll to position [3, 0]
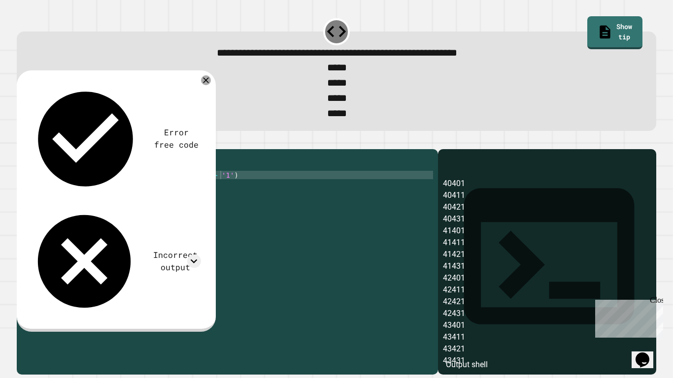
click at [101, 193] on div "for i in range ( 4 ) : for j in range ( 4 ) : print ( '4' + str ( i ) + '4' + s…" at bounding box center [235, 258] width 396 height 209
click at [30, 151] on icon "button" at bounding box center [28, 147] width 5 height 7
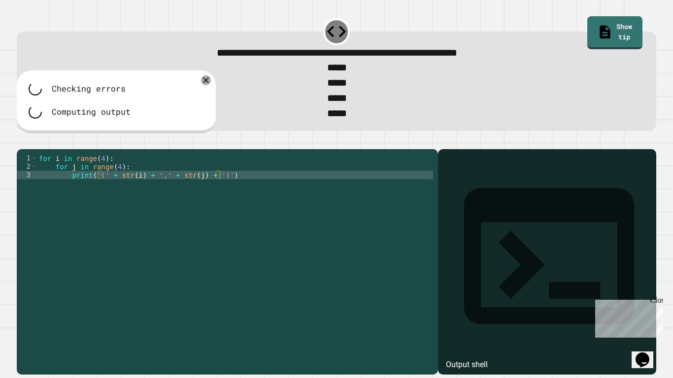
scroll to position [0, 0]
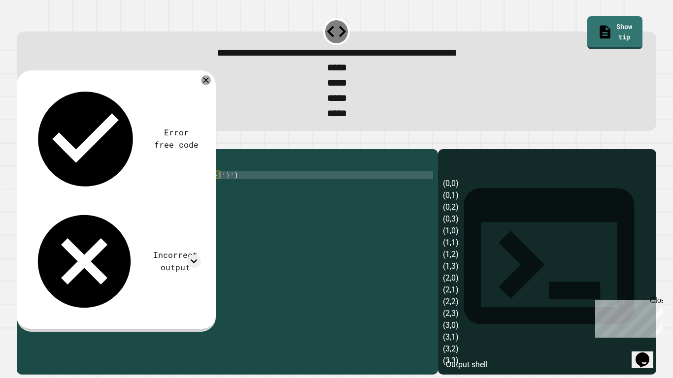
click at [135, 193] on div "for i in range ( 4 ) : for j in range ( 4 ) : print ( '(' + str ( i ) + ',' + s…" at bounding box center [235, 258] width 396 height 209
click at [25, 149] on div at bounding box center [337, 143] width 640 height 12
click at [22, 141] on icon "button" at bounding box center [22, 141] width 0 height 0
click at [117, 183] on div "for i in range ( 4 ) : for j in range ( 4 ) : print ( '(' + str ( j ) + ',' + s…" at bounding box center [235, 258] width 396 height 209
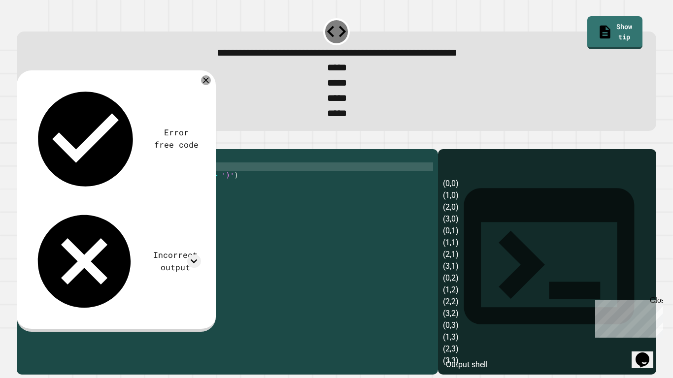
scroll to position [0, 10]
click at [22, 141] on icon "button" at bounding box center [22, 141] width 0 height 0
click at [136, 194] on div "for i in range ( 4 ) : for j in range ( i ) : print ( '(' + str ( j ) + ',' + s…" at bounding box center [235, 258] width 396 height 209
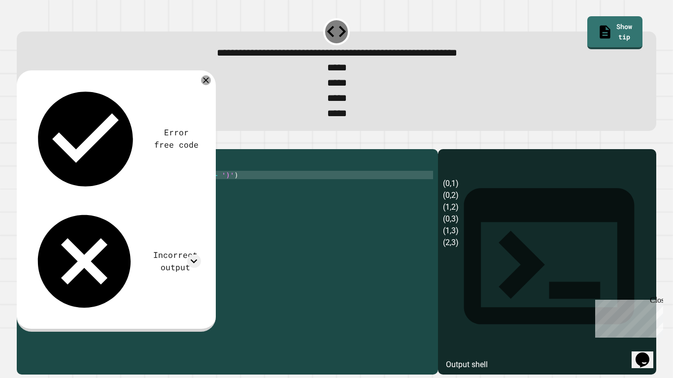
scroll to position [0, 20]
type textarea "**********"
click at [37, 128] on div "Error free code (0,1) (0,2) (1,2) (0,3) (1,3) (2,3) Incorrect output Expected o…" at bounding box center [115, 199] width 182 height 245
click at [22, 141] on icon "button" at bounding box center [22, 141] width 0 height 0
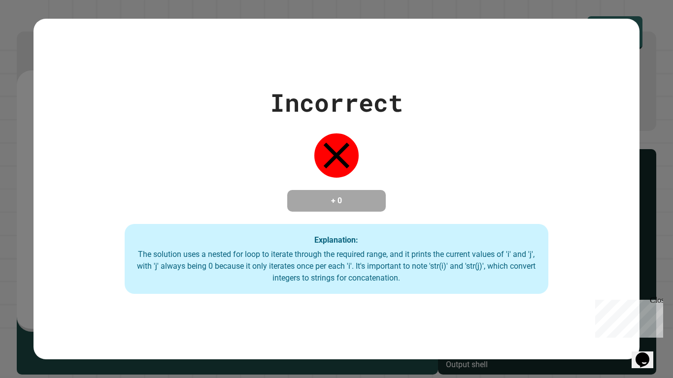
click at [275, 246] on div "Explanation: The solution uses a nested for loop to iterate through the require…" at bounding box center [337, 259] width 424 height 70
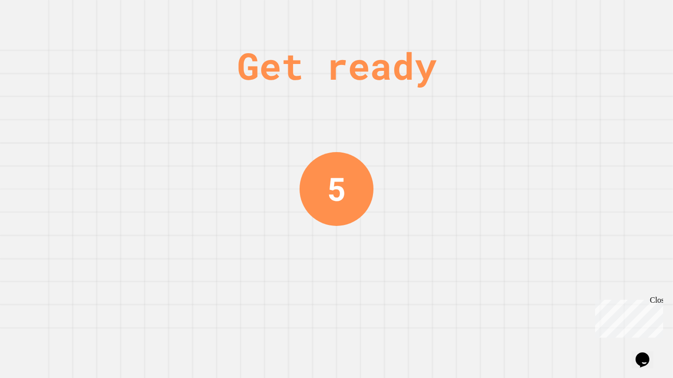
scroll to position [0, 0]
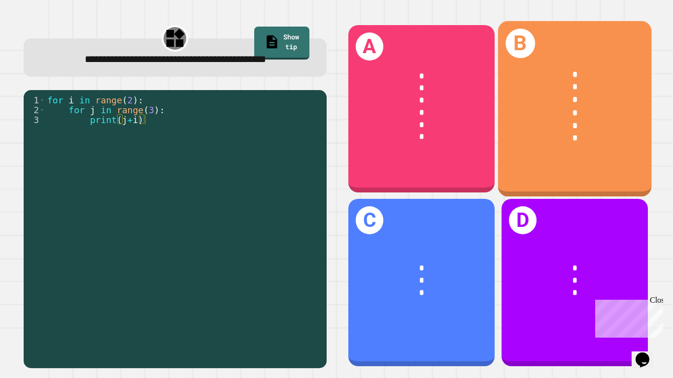
click at [512, 169] on div "B * * * * * *" at bounding box center [575, 109] width 154 height 176
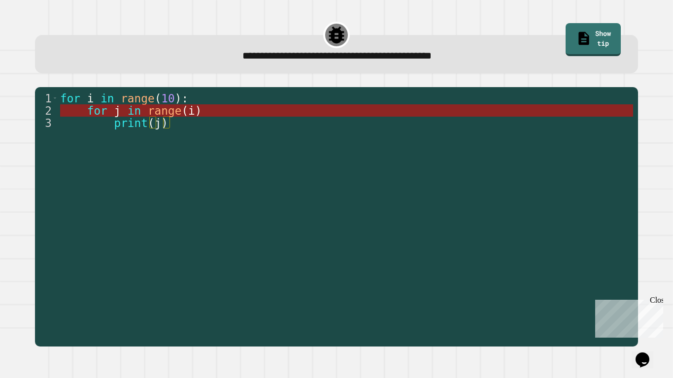
click at [168, 112] on span "range" at bounding box center [165, 110] width 34 height 13
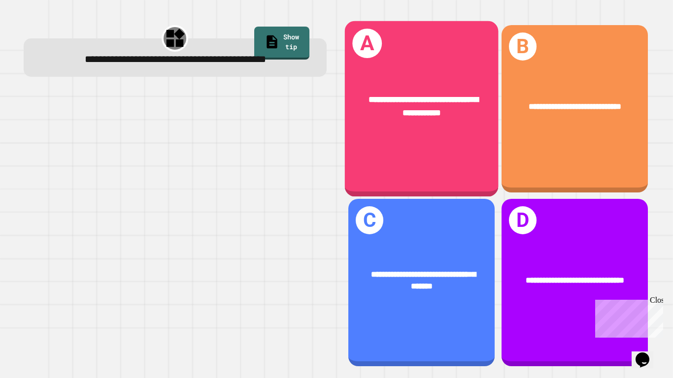
click at [370, 167] on div "**********" at bounding box center [421, 109] width 154 height 176
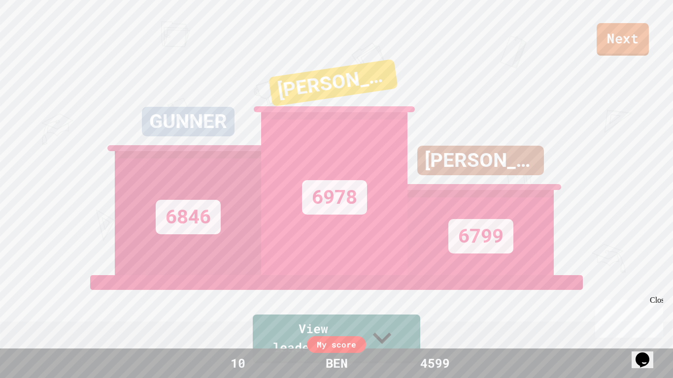
click at [611, 34] on link "Next" at bounding box center [623, 39] width 52 height 33
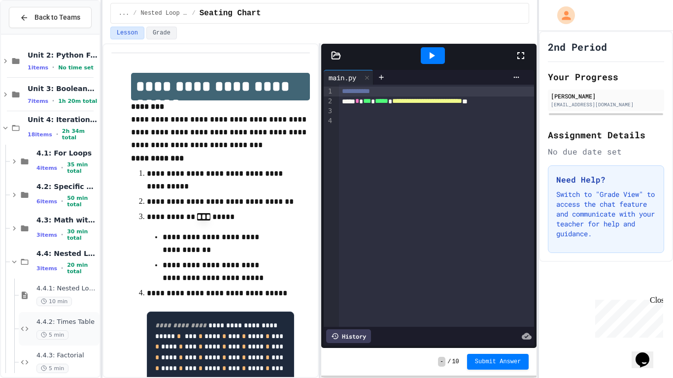
scroll to position [112, 0]
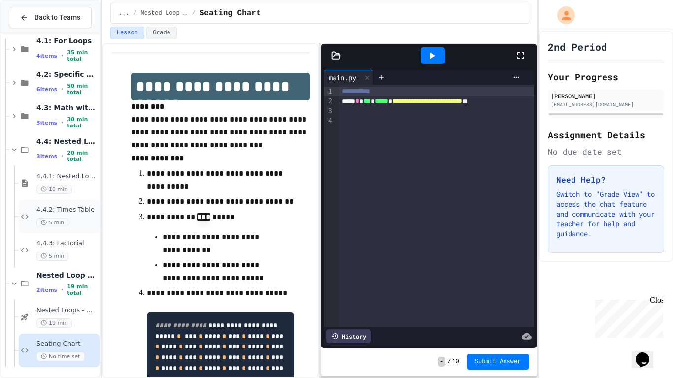
click at [56, 222] on span "5 min" at bounding box center [52, 222] width 32 height 9
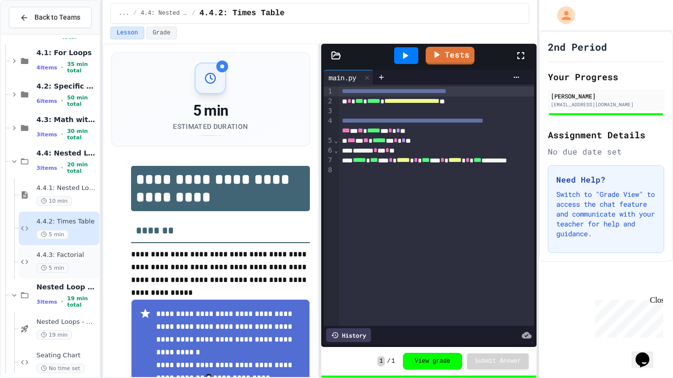
click at [70, 259] on span "4.4.3: Factorial" at bounding box center [66, 255] width 61 height 8
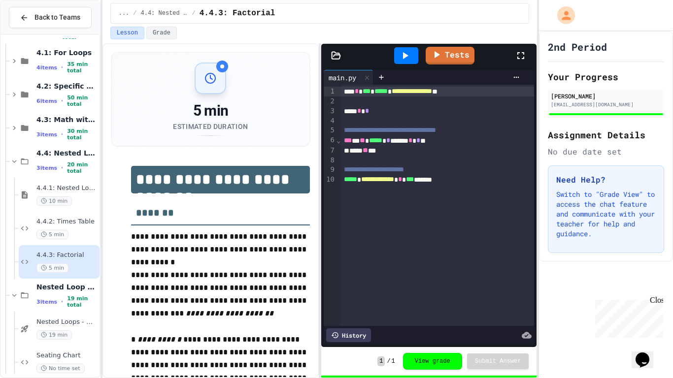
click at [404, 56] on icon at bounding box center [405, 55] width 5 height 7
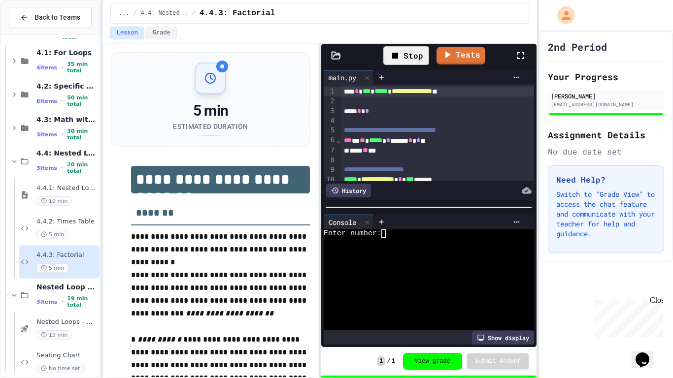
click at [386, 234] on textarea "Terminal input" at bounding box center [388, 234] width 4 height 8
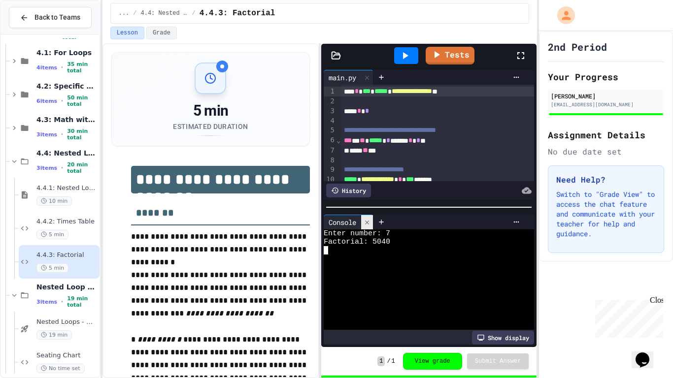
click at [370, 219] on icon at bounding box center [367, 222] width 7 height 7
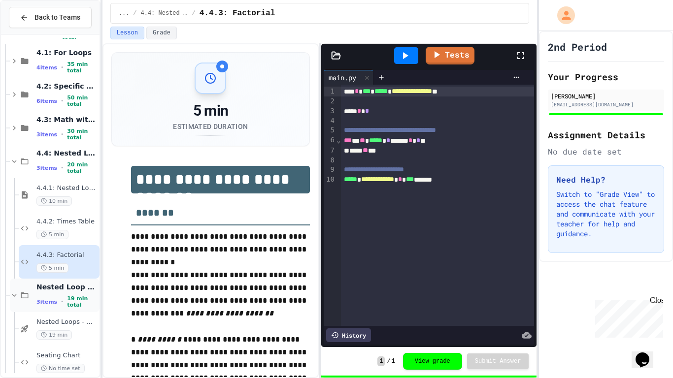
click at [41, 292] on span "Nested Loop Practice" at bounding box center [66, 287] width 61 height 9
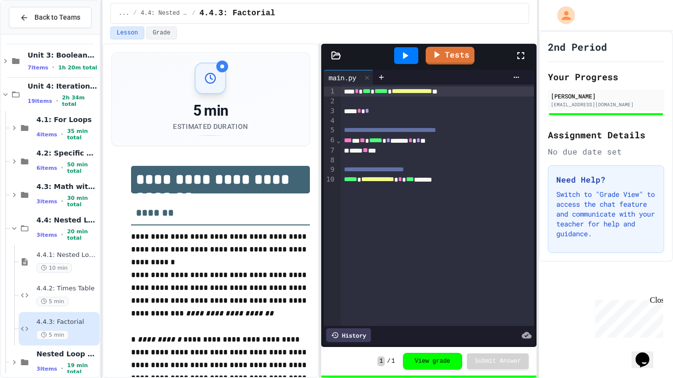
scroll to position [45, 0]
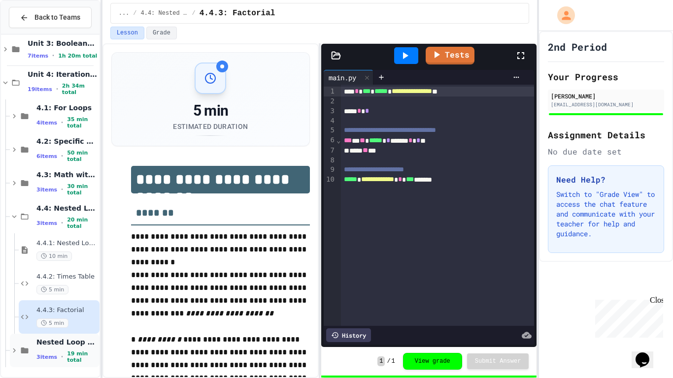
click at [61, 358] on span "•" at bounding box center [62, 357] width 2 height 8
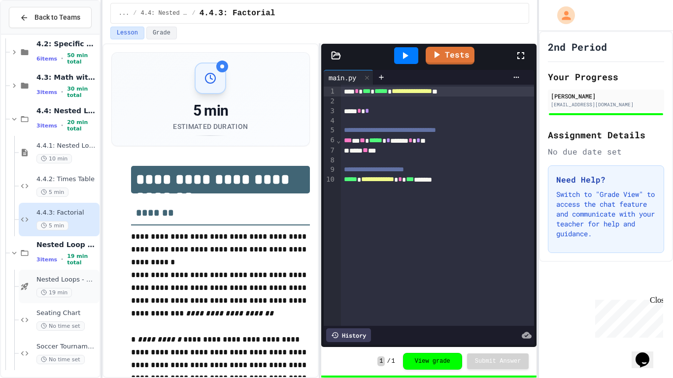
click at [58, 288] on span "19 min" at bounding box center [53, 292] width 35 height 9
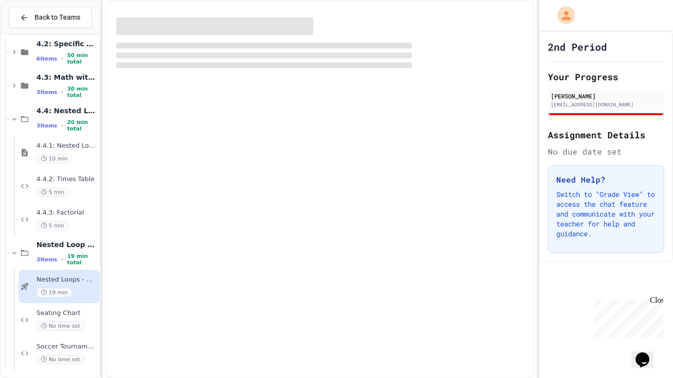
scroll to position [134, 0]
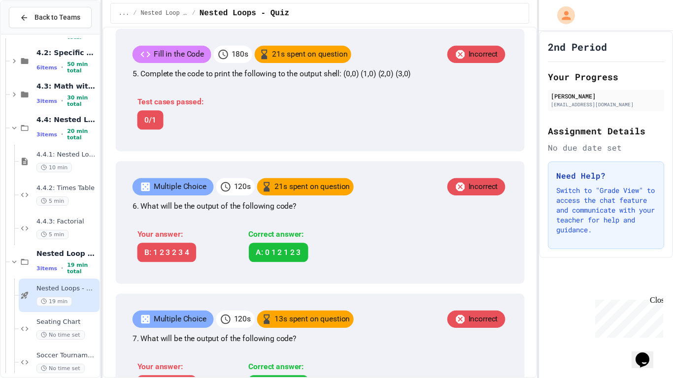
scroll to position [803, 0]
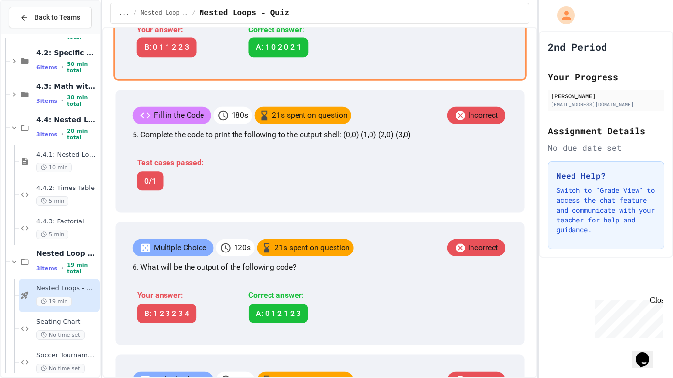
click at [407, 6] on p "4. What will be the output of the following code?" at bounding box center [320, 1] width 376 height 12
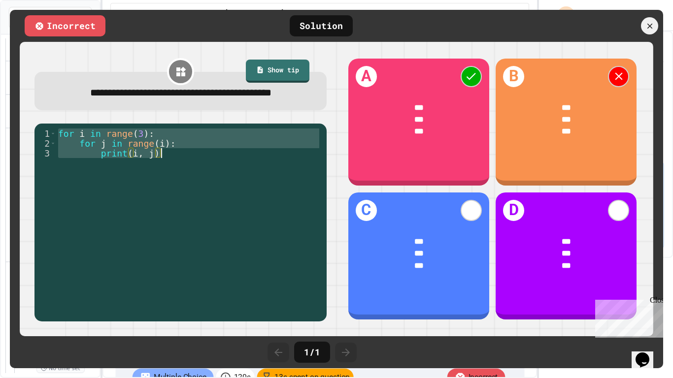
drag, startPoint x: 61, startPoint y: 150, endPoint x: 169, endPoint y: 173, distance: 110.5
click at [169, 173] on div "for i in range ( 3 ) : for j in range ( i ) : print ( i , j )" at bounding box center [188, 217] width 265 height 177
click at [652, 33] on div at bounding box center [649, 25] width 17 height 17
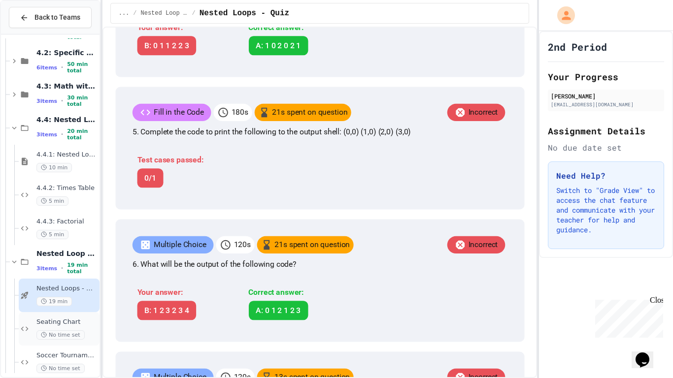
click at [48, 336] on span "No time set" at bounding box center [60, 335] width 48 height 9
